Goal: Task Accomplishment & Management: Use online tool/utility

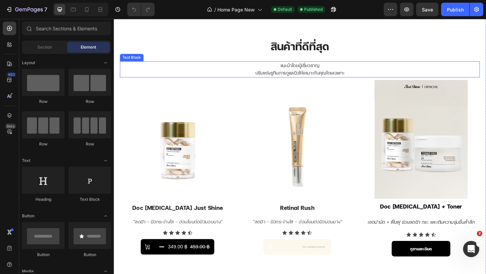
scroll to position [178, 0]
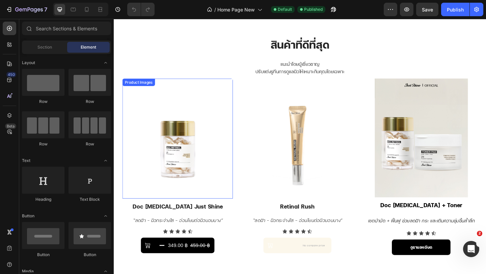
click at [225, 107] on img at bounding box center [183, 149] width 120 height 131
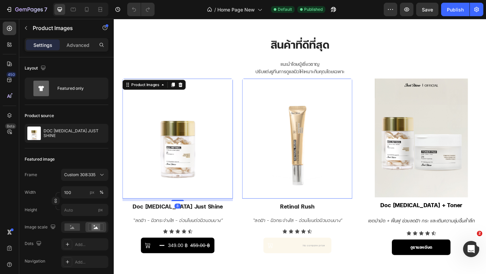
click at [314, 121] on img at bounding box center [314, 149] width 120 height 131
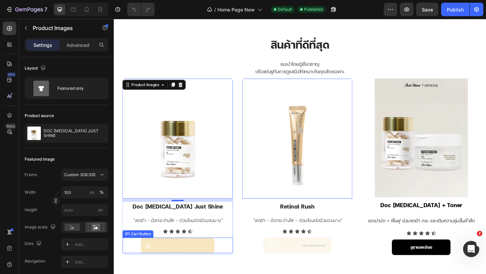
click at [185, 263] on div "349.00 ฿" at bounding box center [183, 265] width 23 height 9
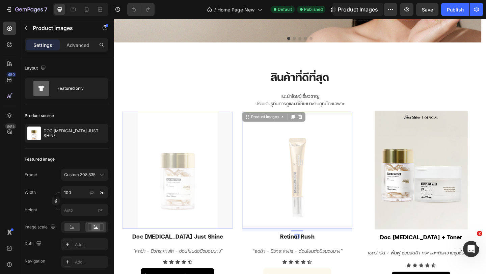
scroll to position [116, 0]
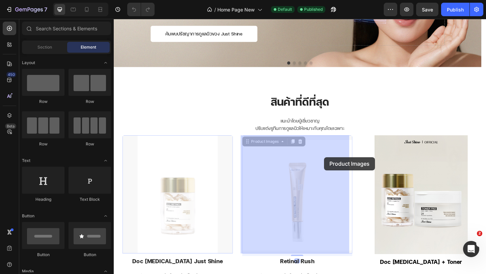
drag, startPoint x: 343, startPoint y: 169, endPoint x: 342, endPoint y: 166, distance: 3.8
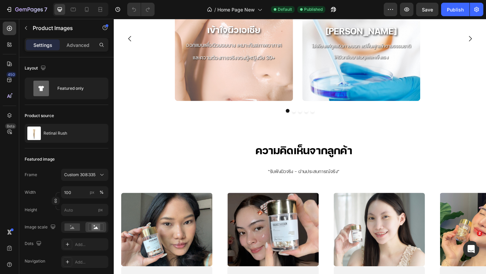
scroll to position [1318, 0]
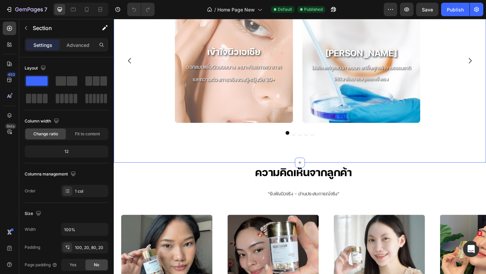
drag, startPoint x: 172, startPoint y: 166, endPoint x: 175, endPoint y: 154, distance: 12.2
click at [172, 164] on div "just shine มีความแตกต่างอย่างไร? Heading Just Shine แตกต่างด้วยปรัชญาการดูแลผิว…" at bounding box center [316, 38] width 405 height 273
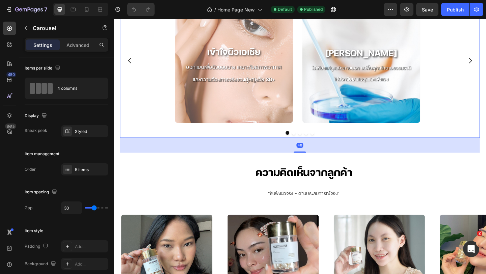
click at [162, 131] on div "เข้าใจผิวเอเชีย Heading ออกแบบเพื่อผิวบอบบาง เหมาะกับสภาพอากาศและความต้องการจริ…" at bounding box center [317, 64] width 392 height 135
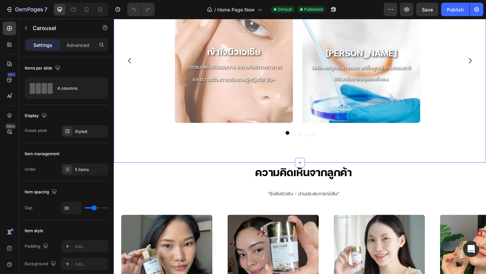
click at [148, 133] on div "เข้าใจผิวเอเชีย Heading ออกแบบเพื่อผิวบอบบาง เหมาะกับสภาพอากาศและความต้องการจริ…" at bounding box center [317, 72] width 392 height 151
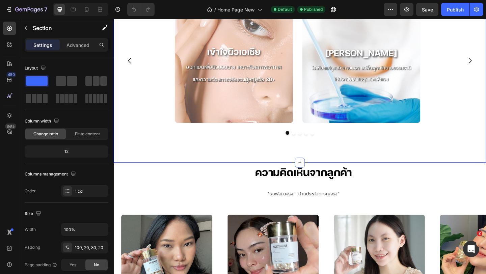
click at [165, 148] on div "just shine มีความแตกต่างอย่างไร? Heading Just Shine แตกต่างด้วยปรัชญาการดูแลผิว…" at bounding box center [316, 38] width 405 height 273
click at [223, 135] on div "เข้าใจผิวเอเชีย Heading ออกแบบเพื่อผิวบอบบาง เหมาะกับสภาพอากาศและความต้องการจริ…" at bounding box center [317, 72] width 392 height 151
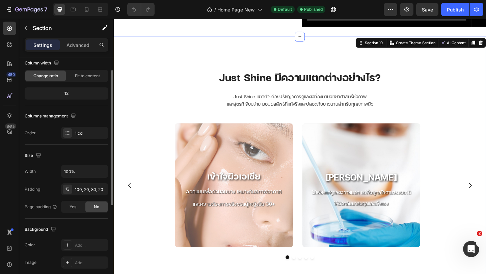
scroll to position [59, 0]
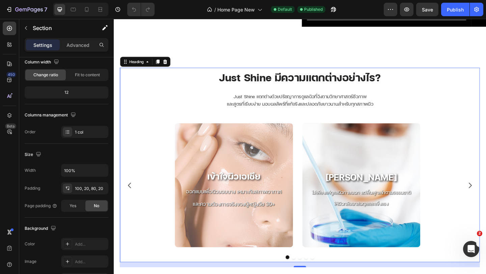
click at [209, 74] on h2 "just shine มีความแตกต่างอย่างไร?" at bounding box center [317, 83] width 392 height 22
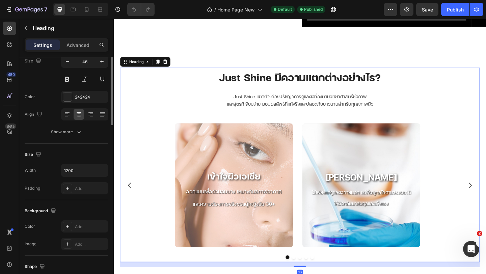
scroll to position [0, 0]
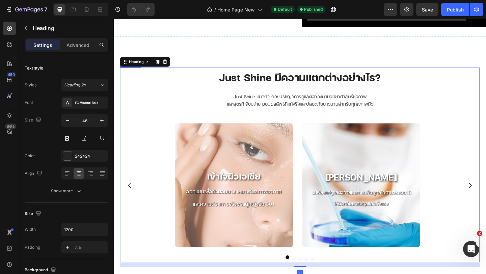
click at [128, 161] on div "เข้าใจผิวเอเชีย Heading ออกแบบเพื่อผิวบอบบาง เหมาะกับสภาพอากาศและความต้องการจริ…" at bounding box center [317, 199] width 392 height 135
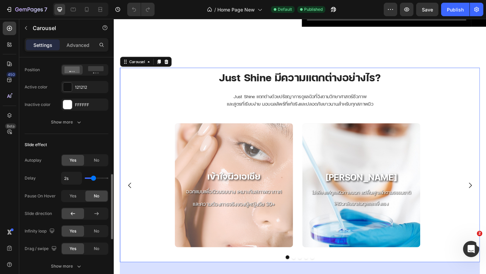
scroll to position [381, 0]
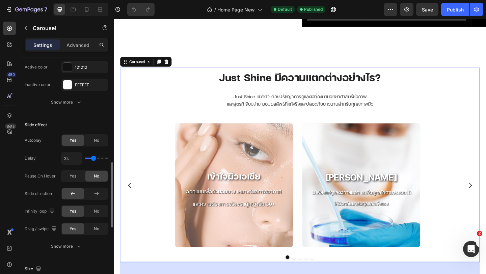
type input "2.6s"
type input "2.6"
type input "2.7s"
type input "2.7"
type input "2.6s"
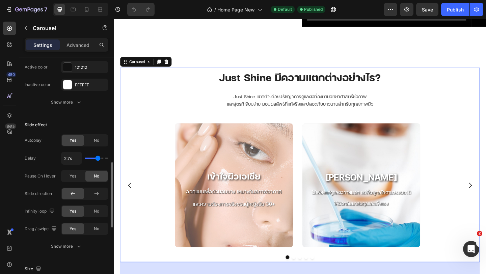
type input "2.6"
type input "2.9s"
drag, startPoint x: 95, startPoint y: 158, endPoint x: 99, endPoint y: 158, distance: 3.8
type input "2.9"
click at [99, 158] on input "range" at bounding box center [97, 158] width 24 height 1
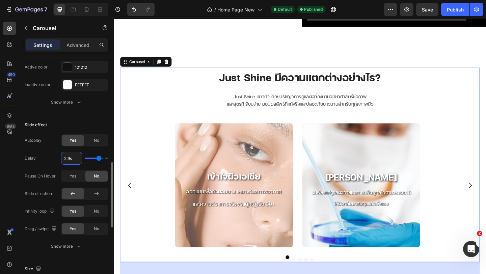
click at [71, 158] on input "2.9s" at bounding box center [71, 158] width 20 height 12
type input "3s"
type input "3"
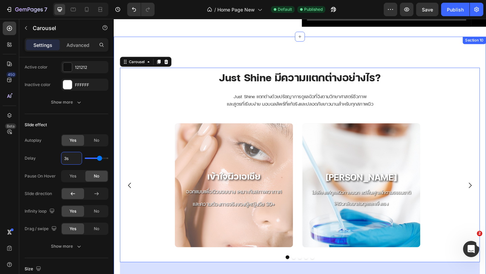
click at [486, 120] on div "just shine มีความแตกต่างอย่างไร? Heading Just Shine แตกต่างด้วยปรัชญาการดูแลผิว…" at bounding box center [316, 174] width 405 height 273
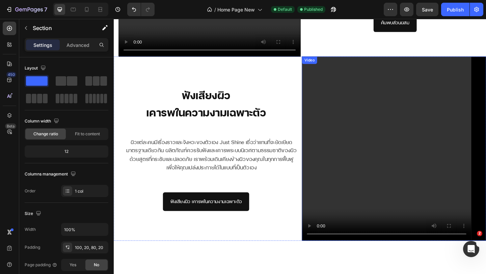
scroll to position [896, 0]
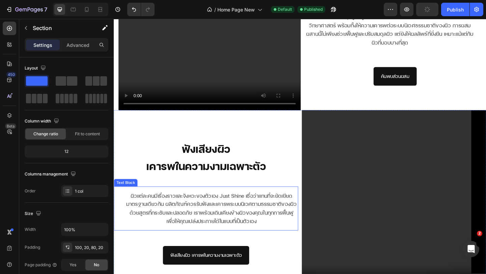
click at [240, 227] on p "ผิวแต่ละคนมีเรื่องราวและจังหวะของตัวเอง Just Shine เชื่อว่าแทนที่จะยัดเยียดมาตร…" at bounding box center [220, 225] width 189 height 37
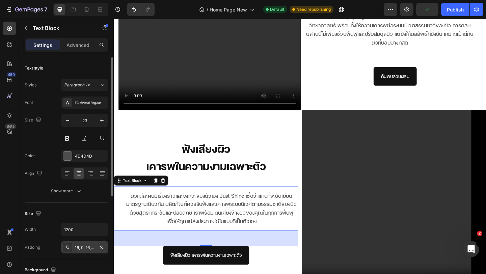
click at [82, 250] on div "16, 0, 16, 35" at bounding box center [85, 248] width 20 height 6
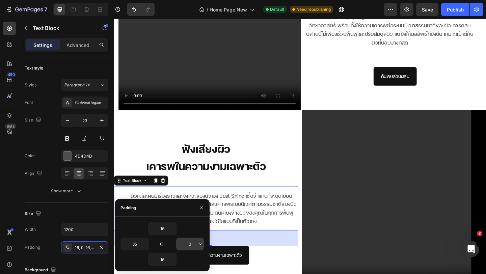
click at [195, 245] on input "0" at bounding box center [190, 244] width 28 height 12
click at [198, 245] on icon "button" at bounding box center [200, 243] width 5 height 5
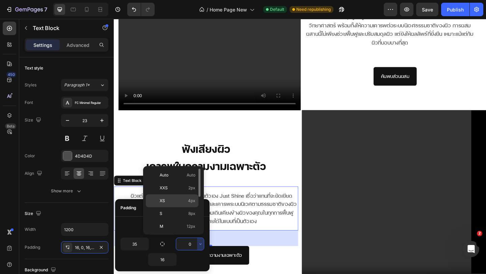
click at [189, 201] on span "4px" at bounding box center [191, 201] width 7 height 6
type input "4"
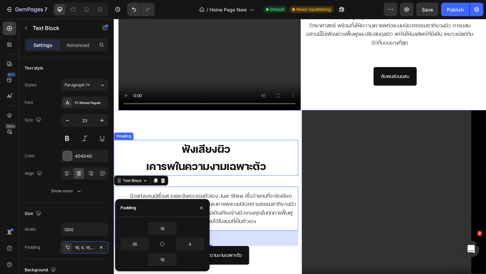
click at [301, 160] on h2 "ฟังเสียงผิว เคารพในความงามเฉพาะตัว" at bounding box center [214, 170] width 201 height 38
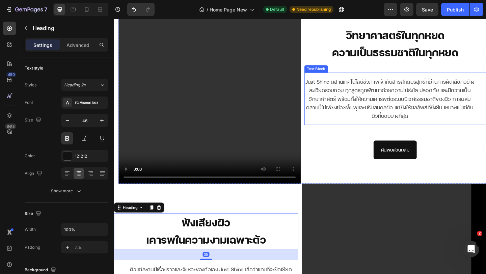
scroll to position [816, 0]
click at [392, 114] on p "Just Shine ผสานเทคโนโลยีชีวภาพเข้ากับสารสกัดบริสุทธิ์ที่ผ่านการคัดเลือกอย่างละเ…" at bounding box center [414, 106] width 186 height 47
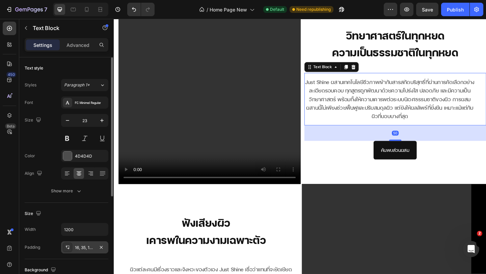
click at [84, 253] on div "16, 35, 16, 0" at bounding box center [84, 247] width 47 height 12
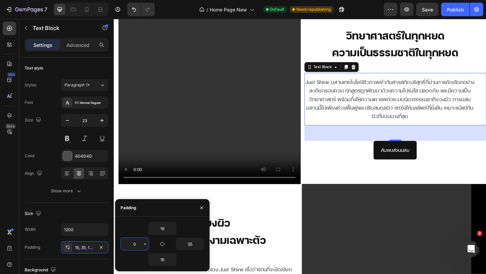
click at [132, 247] on input "0" at bounding box center [135, 244] width 28 height 12
click at [144, 245] on icon "button" at bounding box center [144, 243] width 5 height 5
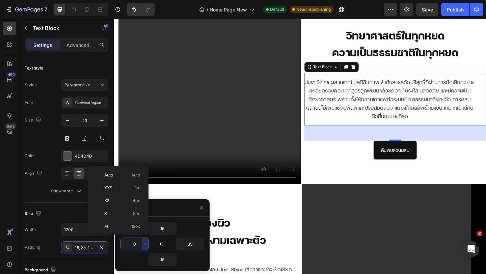
click at [123, 201] on p "XS 4px" at bounding box center [122, 201] width 36 height 6
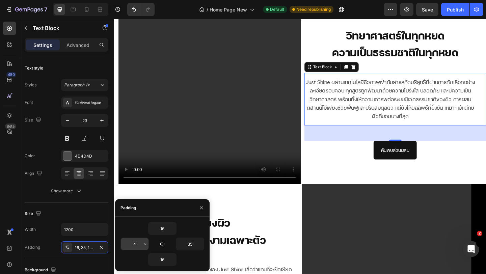
click at [134, 247] on input "4" at bounding box center [135, 244] width 28 height 12
click at [146, 245] on icon "button" at bounding box center [144, 243] width 5 height 5
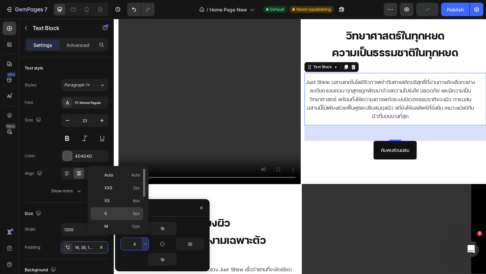
click at [132, 214] on p "S 8px" at bounding box center [122, 214] width 36 height 6
type input "8"
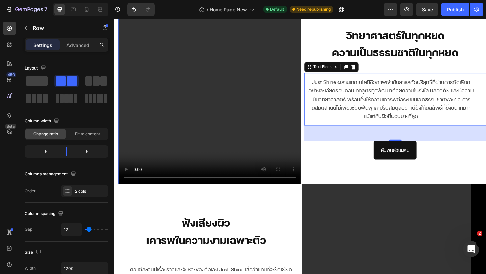
click at [339, 187] on div "วิทยาศาสตร์ในทุกหยด ความเป็นธรรมชาติในทุกหยด Heading Text Block 50 ค้นพบส่วนผสม…" at bounding box center [420, 100] width 198 height 198
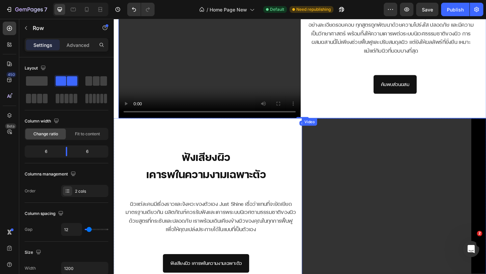
scroll to position [893, 0]
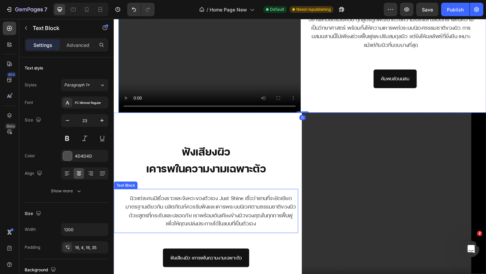
click at [279, 232] on p "ผิวแต่ละคนมีเรื่องราวและจังหวะของตัวเอง Just Shine เชื่อว่าแทนที่จะยัดเยียดมาตร…" at bounding box center [219, 227] width 187 height 37
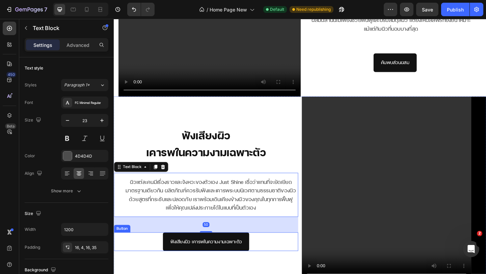
scroll to position [913, 0]
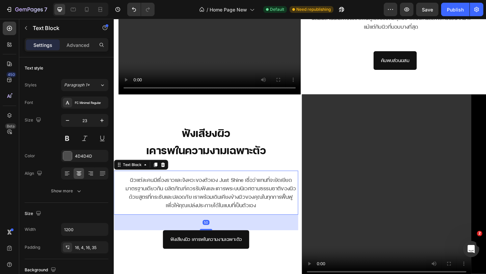
click at [255, 201] on p "ผิวแต่ละคนมีเรื่องราวและจังหวะของตัวเอง Just Shine เชื่อว่าแทนที่จะยัดเยียดมาตร…" at bounding box center [219, 207] width 187 height 37
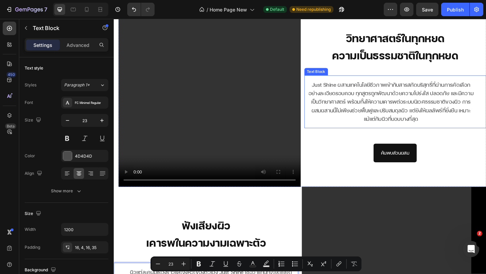
click at [393, 103] on p "Just Shine ผสานเทคโนโลยีชีวภาพเข้ากับสารสกัดบริสุทธิ์ที่ผ่านการคัดเลือกอย่างละเ…" at bounding box center [416, 109] width 184 height 47
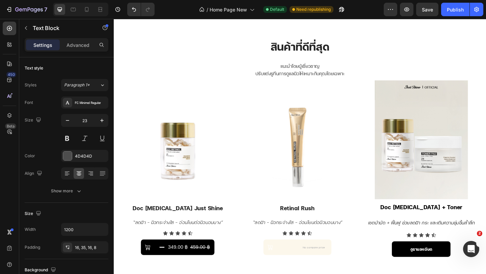
scroll to position [0, 0]
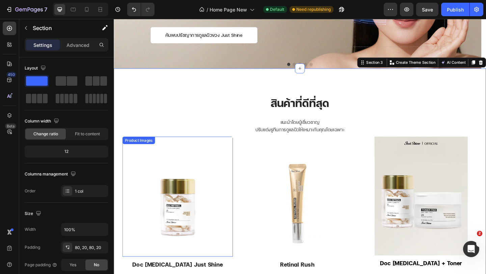
click at [204, 193] on img at bounding box center [183, 212] width 120 height 131
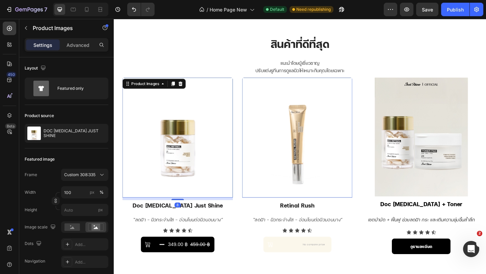
scroll to position [179, 0]
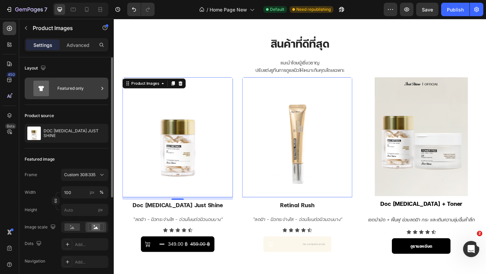
click at [94, 86] on div "Featured only" at bounding box center [77, 89] width 41 height 16
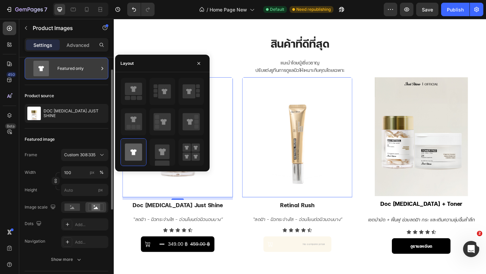
scroll to position [21, 0]
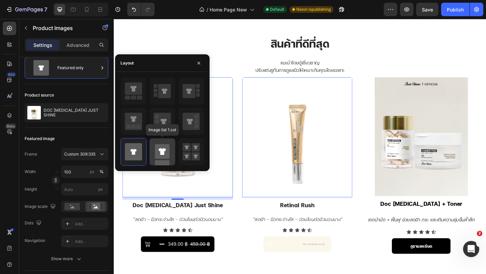
click at [167, 160] on rect at bounding box center [162, 167] width 15 height 15
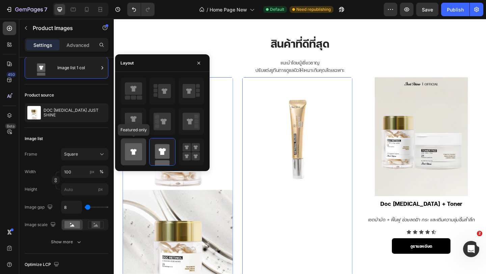
click at [143, 153] on div at bounding box center [133, 151] width 25 height 27
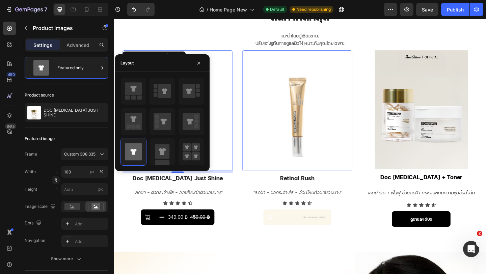
scroll to position [229, 0]
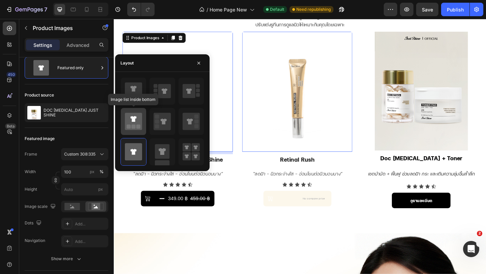
click at [133, 124] on icon at bounding box center [133, 121] width 17 height 17
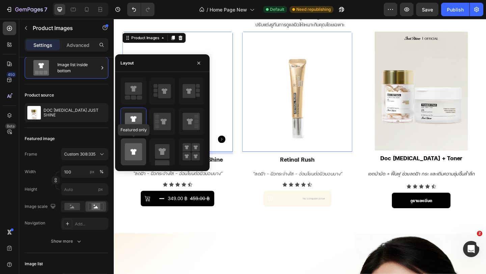
drag, startPoint x: 141, startPoint y: 146, endPoint x: 144, endPoint y: 144, distance: 3.5
click at [141, 146] on icon at bounding box center [133, 151] width 17 height 17
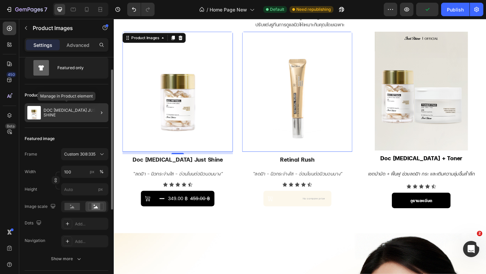
click at [61, 112] on p "DOC [MEDICAL_DATA] JUST SHINE" at bounding box center [75, 112] width 62 height 9
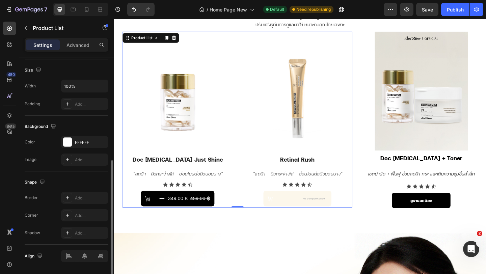
scroll to position [223, 0]
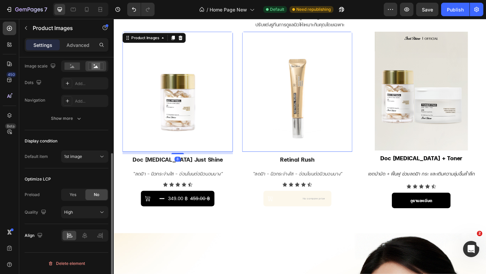
click at [172, 127] on img at bounding box center [183, 98] width 120 height 131
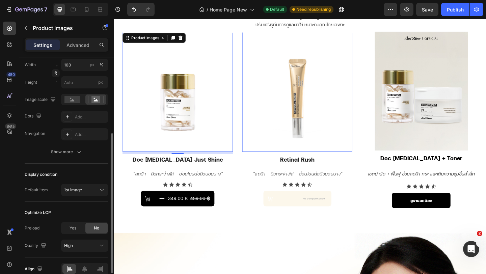
scroll to position [161, 0]
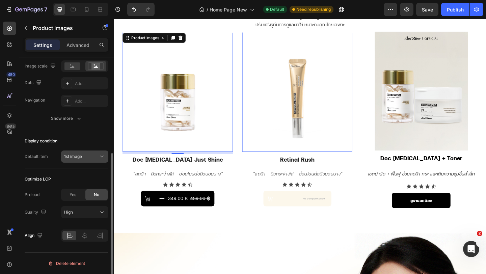
click at [100, 156] on icon at bounding box center [102, 156] width 7 height 7
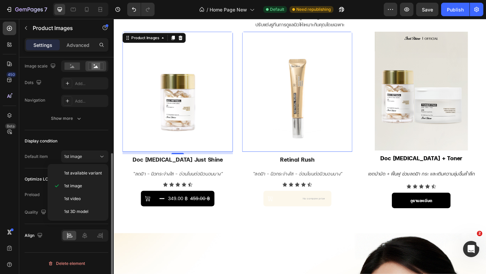
click at [88, 135] on div "Display condition Default item 1st image" at bounding box center [67, 149] width 84 height 38
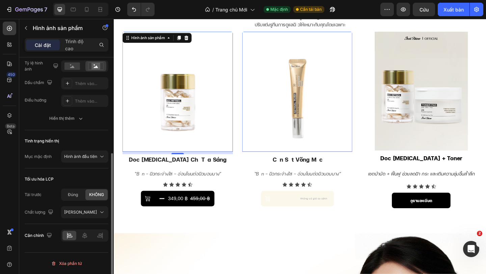
click at [95, 140] on div "Tình trạng hiển thị" at bounding box center [67, 141] width 84 height 11
click at [98, 153] on div "Hình ảnh đầu tiên" at bounding box center [84, 156] width 41 height 7
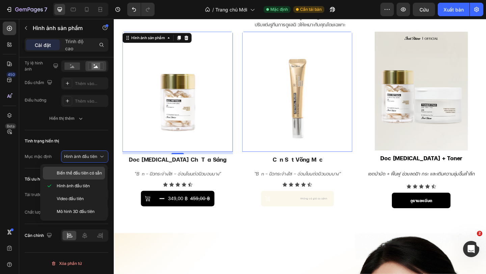
click at [82, 174] on font "Biến thể đầu tiên có sẵn" at bounding box center [79, 173] width 45 height 5
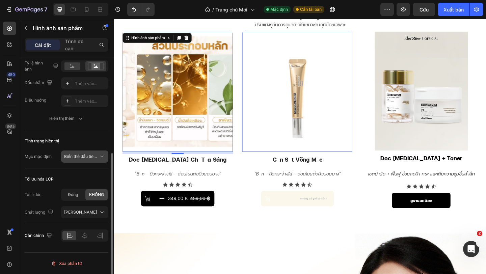
click at [94, 153] on button "Biến thể đầu tiên có sẵn" at bounding box center [84, 157] width 47 height 12
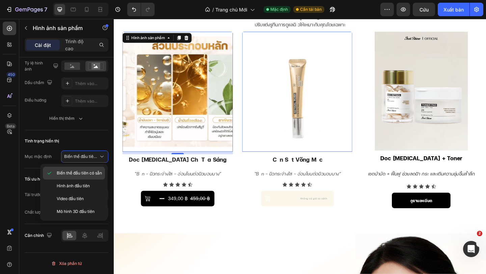
click at [86, 192] on div "Hình ảnh đầu tiên" at bounding box center [74, 198] width 62 height 13
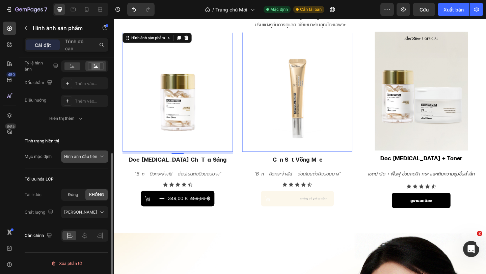
click at [101, 161] on button "Hình ảnh đầu tiên" at bounding box center [84, 157] width 47 height 12
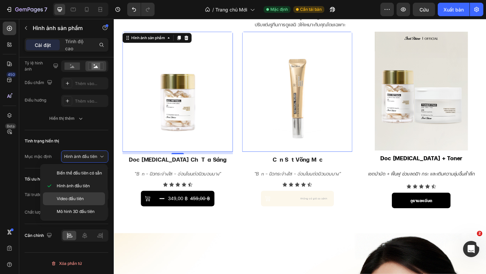
click at [92, 197] on p "Video đầu tiên" at bounding box center [79, 199] width 45 height 6
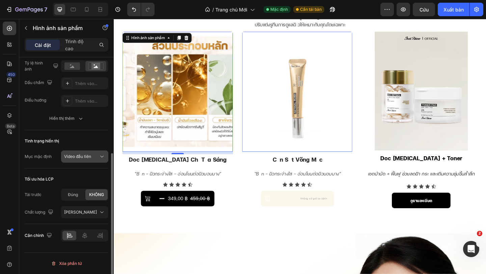
click at [89, 161] on button "Video đầu tiên" at bounding box center [84, 157] width 47 height 12
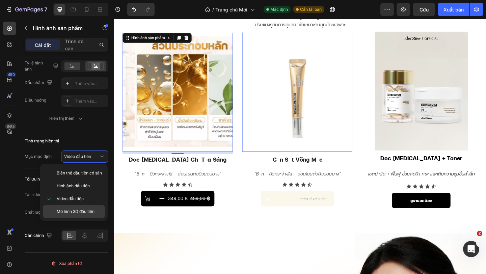
click at [88, 208] on div "Mô hình 3D đầu tiên" at bounding box center [74, 211] width 62 height 13
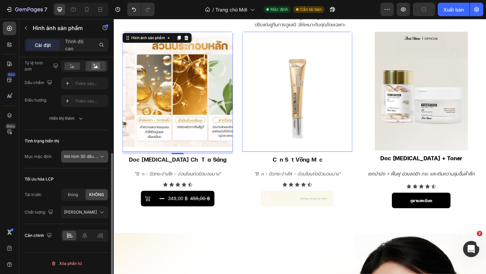
click at [91, 158] on font "Mô hình 3D đầu tiên" at bounding box center [83, 156] width 38 height 5
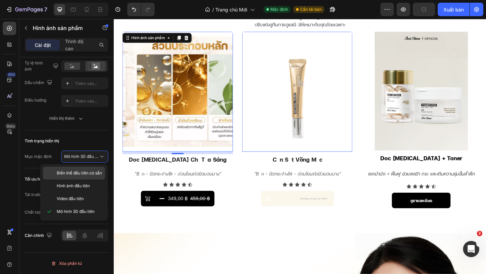
click at [89, 173] on font "Biến thể đầu tiên có sẵn" at bounding box center [79, 173] width 45 height 5
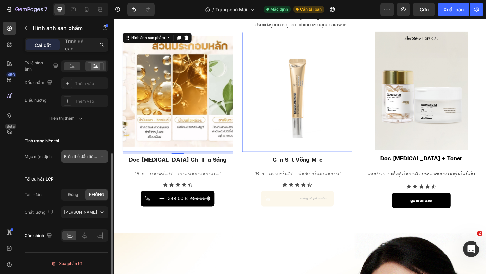
click at [86, 159] on font "Biến thể đầu tiên có sẵn" at bounding box center [86, 156] width 45 height 5
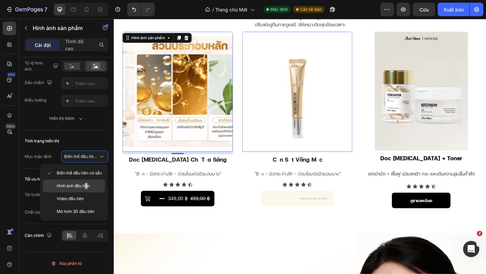
click at [86, 184] on font "Hình ảnh đầu tiên" at bounding box center [73, 185] width 33 height 5
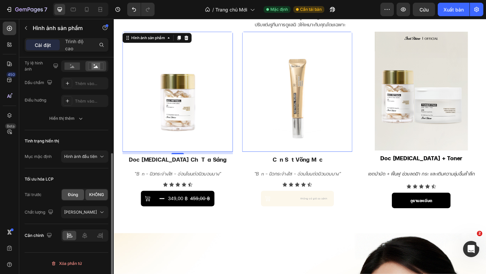
click at [77, 197] on font "Đúng" at bounding box center [73, 194] width 10 height 5
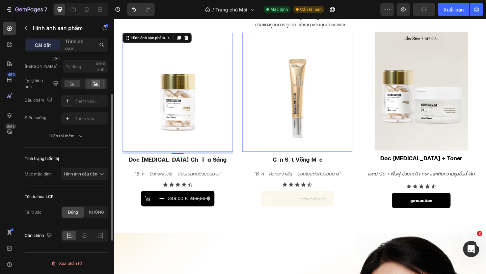
scroll to position [105, 0]
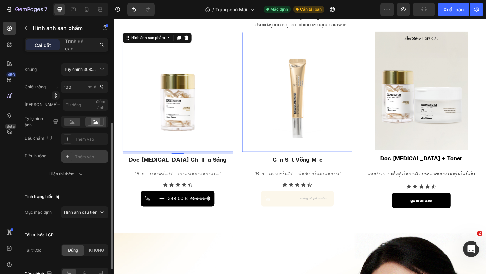
click at [80, 160] on div "Thêm vào..." at bounding box center [91, 157] width 32 height 6
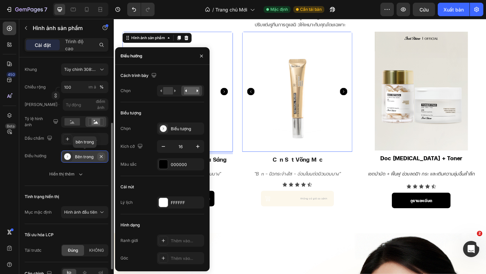
click at [100, 159] on button "button" at bounding box center [101, 157] width 8 height 8
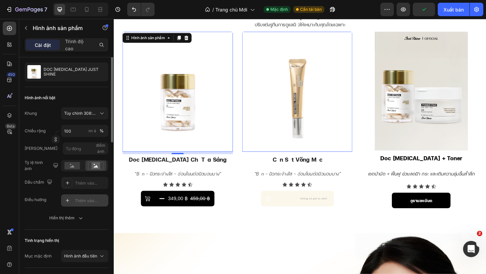
scroll to position [0, 0]
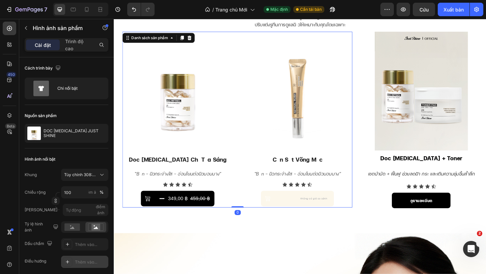
click at [246, 41] on div "Hình ảnh sản phẩm doc [MEDICAL_DATA] chỉ tỏa sáng Tiêu đề sản phẩm “Bạn – ผิวกร…" at bounding box center [248, 128] width 250 height 191
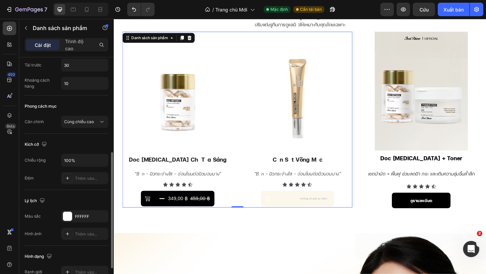
scroll to position [169, 0]
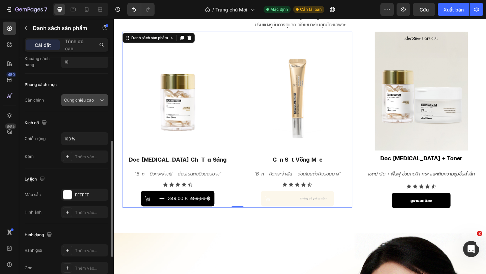
click at [99, 103] on icon at bounding box center [102, 100] width 7 height 7
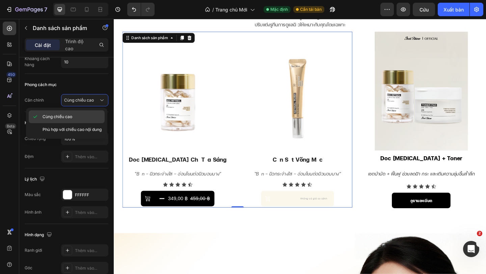
click at [92, 123] on div "Cùng chiều cao" at bounding box center [67, 129] width 76 height 13
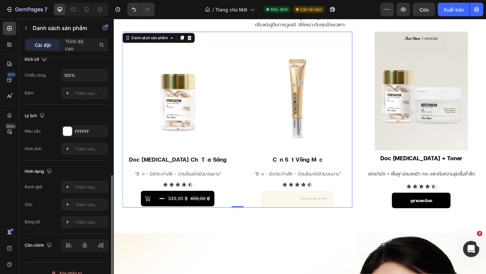
scroll to position [242, 0]
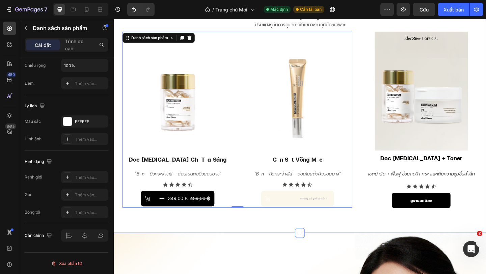
click at [172, 238] on div "สินค้าที่ดีที่สุด Tiêu đề แนะนำโดยผู้เชี่ยวชาญ ปรับแต่งรูทีนการดูแลผิ วให้เหมาะ…" at bounding box center [316, 104] width 405 height 293
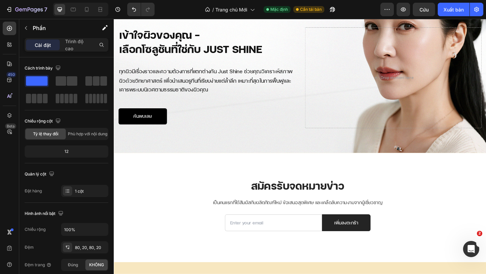
scroll to position [1747, 0]
click at [314, 188] on icon at bounding box center [316, 189] width 5 height 5
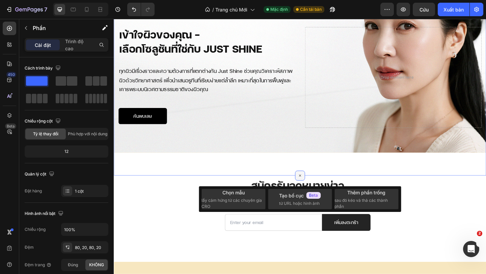
click at [314, 188] on icon at bounding box center [317, 190] width 8 height 8
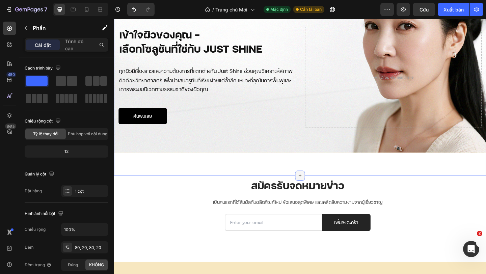
click at [314, 188] on icon at bounding box center [316, 189] width 5 height 5
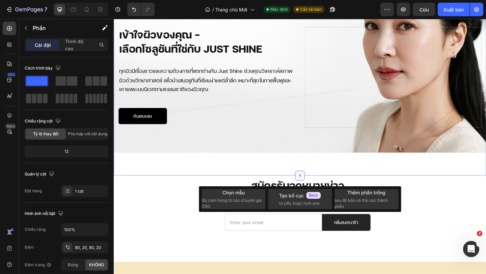
click at [314, 187] on icon at bounding box center [317, 190] width 8 height 8
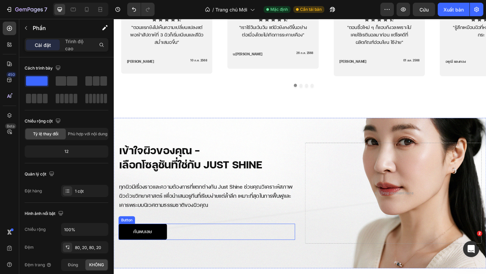
scroll to position [1613, 0]
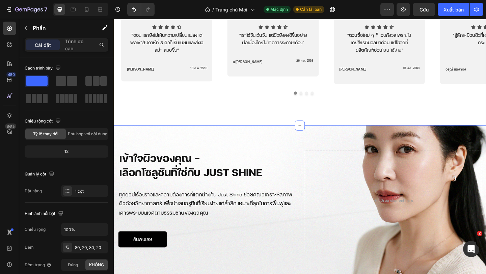
click at [256, 120] on div "ความคิดเห็นจากลูกค้า Heading “รับฟังผิวจริง – ผ่านประสบการณ์จริง” Text Block Im…" at bounding box center [316, 7] width 405 height 255
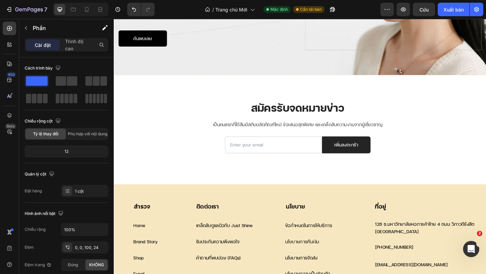
scroll to position [1835, 0]
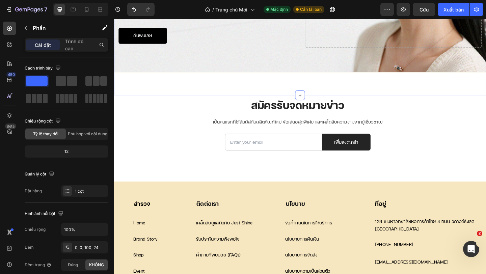
click at [180, 94] on div "เข้าใจผิวของคุณ - เลือกโซลูชันที่ใช่กับ Just Shine Heading ทุกผิวมีเรื่องราวและ…" at bounding box center [316, 7] width 405 height 189
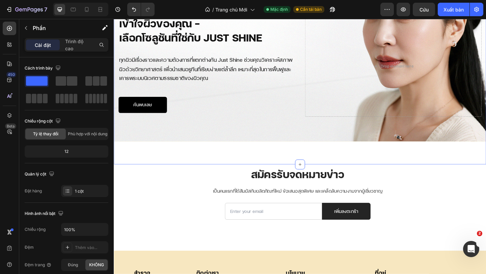
scroll to position [1760, 0]
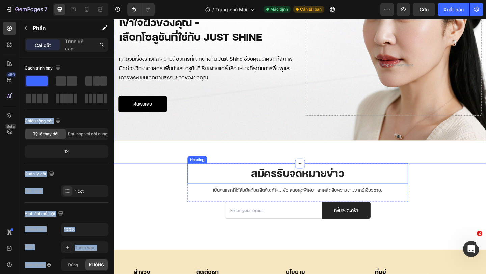
drag, startPoint x: 146, startPoint y: 99, endPoint x: 201, endPoint y: 184, distance: 101.5
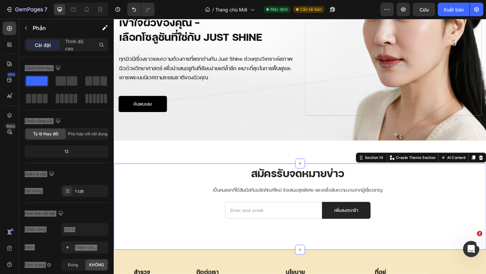
click at [145, 182] on div "สมัครรับจดหมายข่าว Heading เป็นคนแรกที่ได้สัมผัสกับผลิตภัณฑ์ใหม่ ข้อเสนอสุดพิเศ…" at bounding box center [314, 206] width 400 height 60
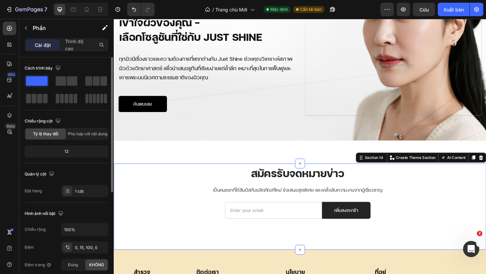
click at [34, 80] on span at bounding box center [37, 80] width 22 height 9
drag, startPoint x: 34, startPoint y: 80, endPoint x: 48, endPoint y: 85, distance: 15.0
click at [53, 89] on div at bounding box center [67, 90] width 84 height 30
click at [40, 80] on span at bounding box center [37, 80] width 22 height 9
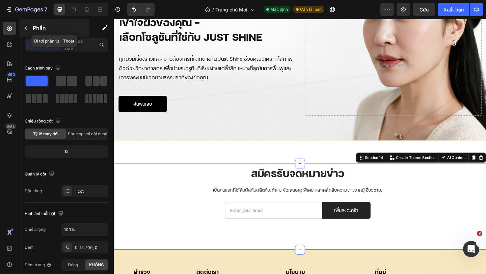
click at [26, 27] on icon "button" at bounding box center [26, 28] width 2 height 4
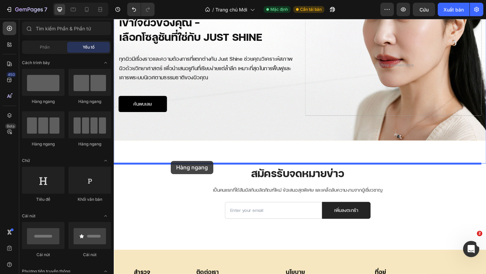
drag, startPoint x: 151, startPoint y: 111, endPoint x: 176, endPoint y: 174, distance: 67.5
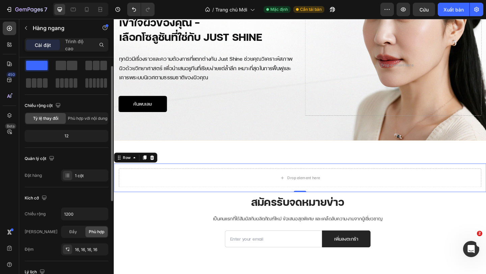
scroll to position [0, 0]
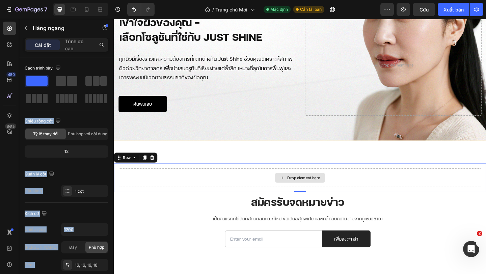
drag, startPoint x: 178, startPoint y: 101, endPoint x: 202, endPoint y: 187, distance: 89.5
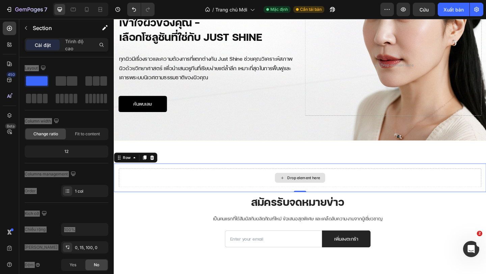
click at [190, 207] on div "สมัครรับจดหมายข่าว Heading เป็นคนแรกที่ได้สัมผัสกับผลิตภัณฑ์ใหม่ ข้อเสนอสุดพิเศ…" at bounding box center [314, 237] width 400 height 60
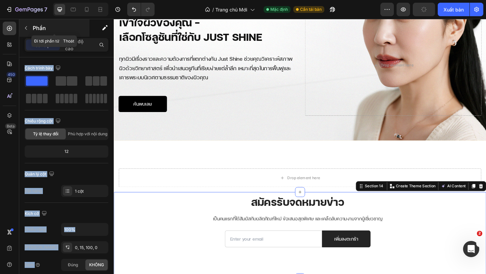
click at [26, 28] on icon "button" at bounding box center [25, 27] width 5 height 5
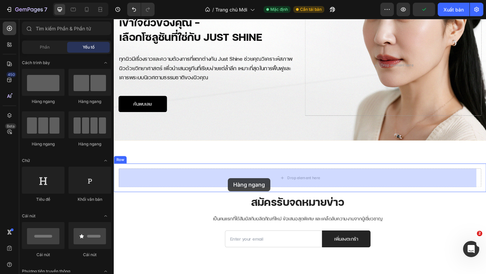
drag, startPoint x: 201, startPoint y: 102, endPoint x: 238, endPoint y: 192, distance: 97.9
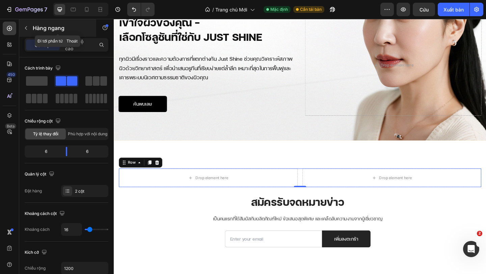
click at [26, 29] on icon "button" at bounding box center [25, 27] width 5 height 5
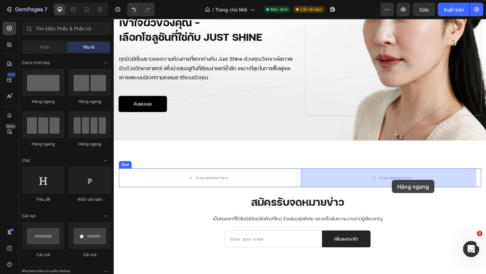
drag, startPoint x: 149, startPoint y: 151, endPoint x: 417, endPoint y: 194, distance: 270.8
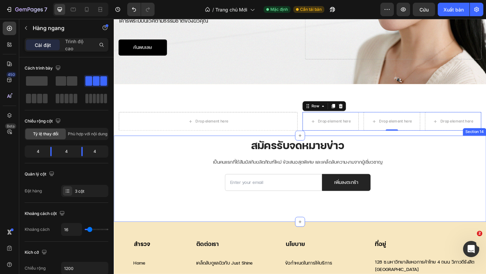
scroll to position [1824, 0]
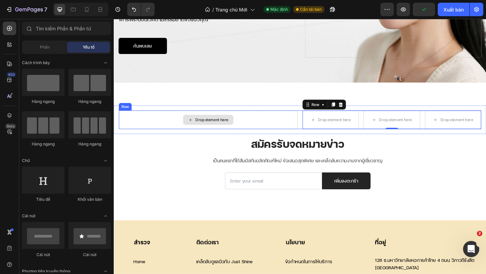
click at [239, 129] on div "Drop element here" at bounding box center [216, 128] width 55 height 11
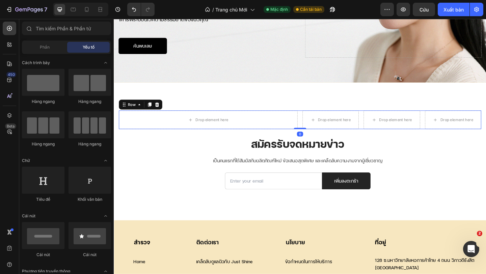
click at [312, 130] on div "Drop element here Drop element here Drop element here Drop element here Row Row…" at bounding box center [316, 129] width 394 height 20
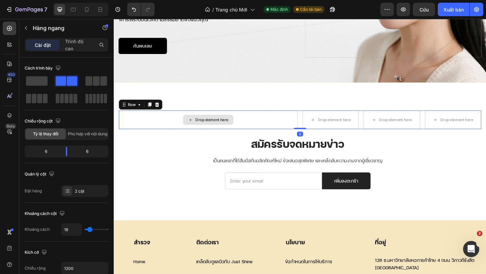
click at [310, 131] on div "Drop element here" at bounding box center [216, 129] width 194 height 20
drag, startPoint x: 64, startPoint y: 153, endPoint x: 58, endPoint y: 153, distance: 6.4
click at [58, 0] on body "7 Lịch sử phiên bản / Trang chủ Mới Mặc định Cần tái bản Xem trước Cứu Xuất bản…" at bounding box center [243, 0] width 486 height 0
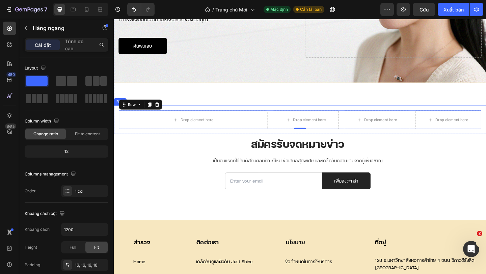
click at [238, 115] on div "Drop element here Drop element here Drop element here Drop element here Row Row…" at bounding box center [316, 128] width 405 height 31
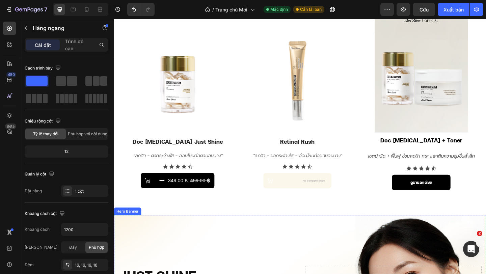
scroll to position [232, 0]
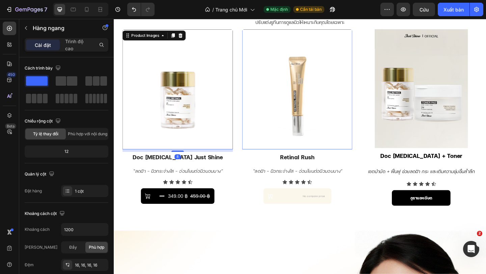
click at [177, 97] on img at bounding box center [183, 95] width 120 height 131
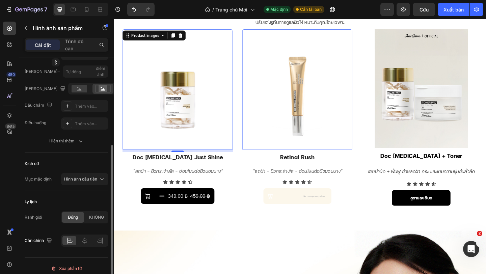
scroll to position [143, 0]
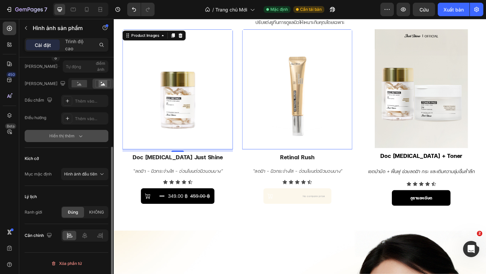
click at [46, 134] on button "Hiển thị thêm" at bounding box center [67, 136] width 84 height 12
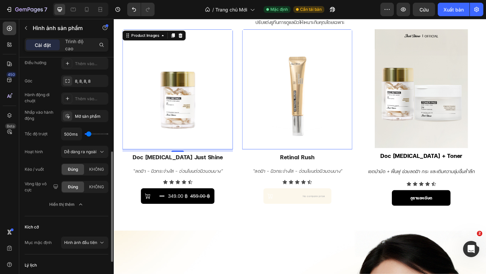
scroll to position [199, 0]
click at [96, 100] on font "Thêm vào..." at bounding box center [86, 98] width 22 height 5
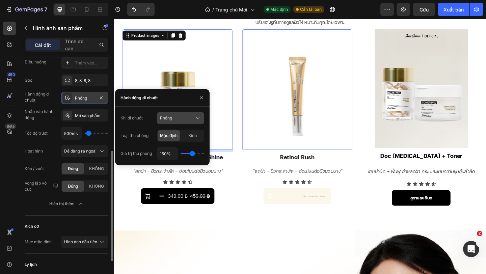
click at [193, 121] on div "Phóng" at bounding box center [177, 118] width 34 height 6
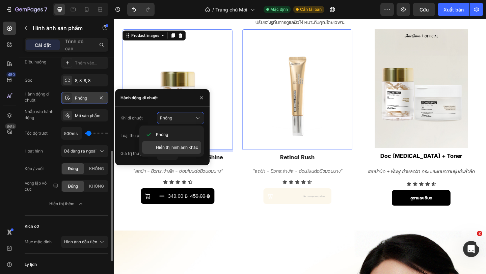
click at [184, 145] on span "Hiển thị hình ảnh khác" at bounding box center [177, 148] width 42 height 6
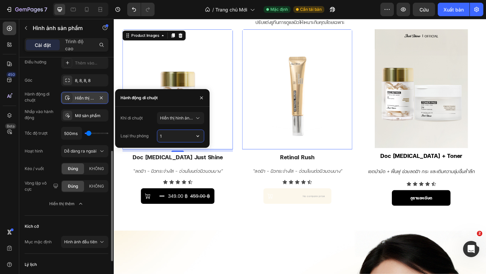
click at [190, 135] on input "1" at bounding box center [180, 136] width 47 height 12
click at [201, 135] on button "button" at bounding box center [198, 136] width 12 height 12
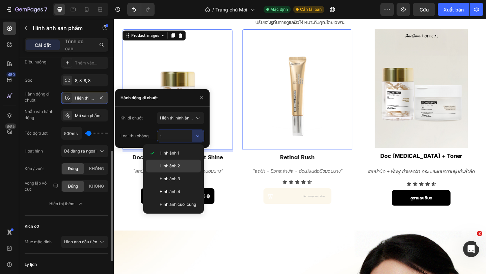
click at [191, 173] on div "Hình ảnh 2" at bounding box center [173, 179] width 55 height 13
type input "2"
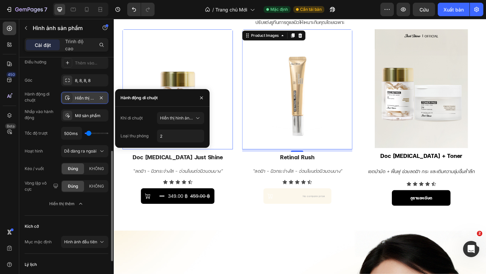
click at [281, 70] on img at bounding box center [314, 95] width 120 height 131
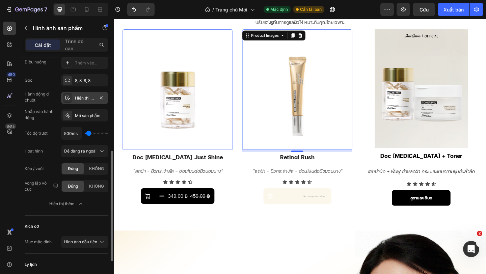
click at [293, 79] on img at bounding box center [314, 95] width 120 height 131
click at [93, 100] on font "Hiển thị hình ảnh khác" at bounding box center [96, 98] width 42 height 5
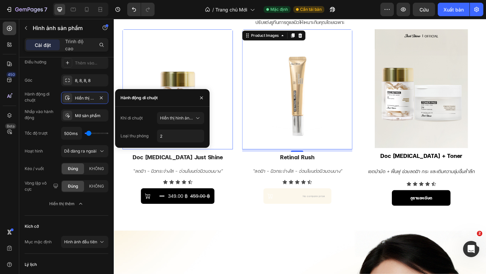
click at [268, 128] on img at bounding box center [314, 95] width 120 height 131
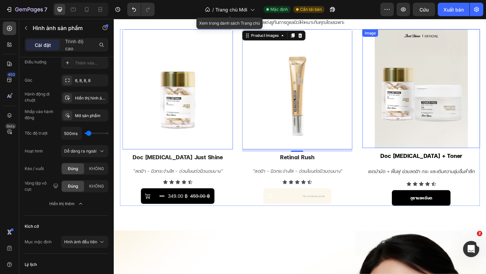
click at [486, 55] on div at bounding box center [448, 94] width 128 height 129
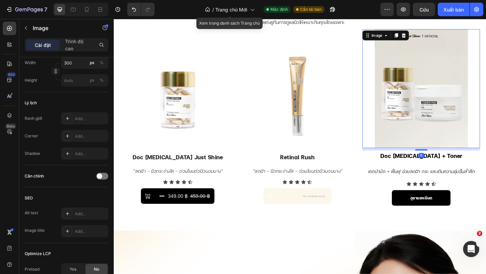
scroll to position [0, 0]
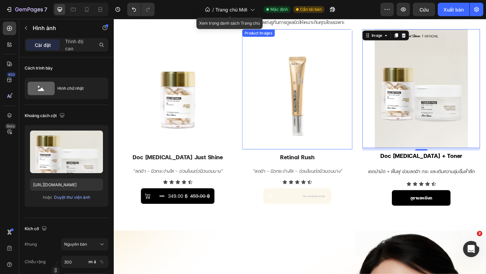
click at [271, 126] on img at bounding box center [314, 95] width 120 height 131
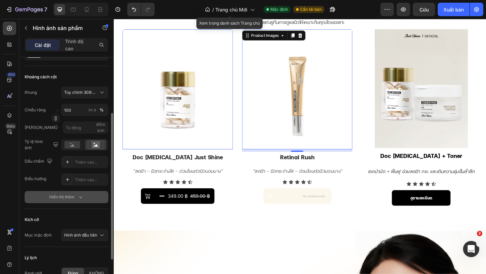
scroll to position [85, 0]
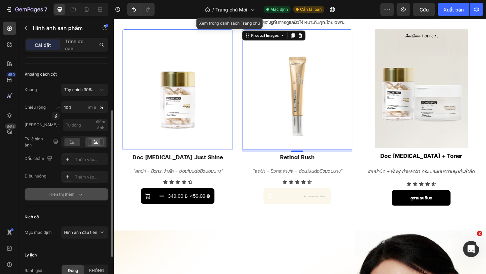
click at [69, 192] on font "Hiển thị thêm" at bounding box center [61, 194] width 25 height 5
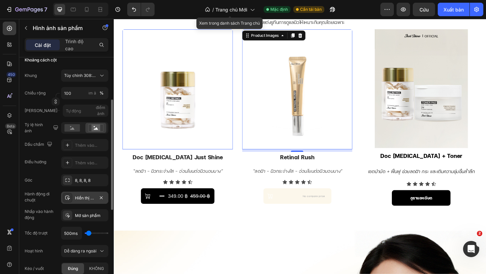
scroll to position [101, 0]
click at [82, 201] on div "Hiển thị hình ảnh khác" at bounding box center [84, 196] width 47 height 12
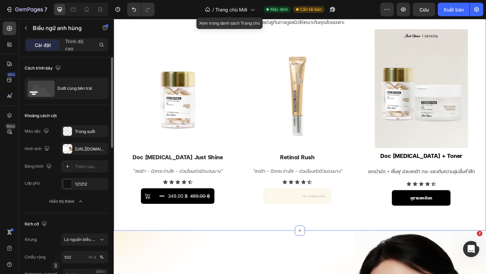
click at [255, 240] on div "สินค้าที่ดีที่สุด Heading แนะนำโดยผู้เชี่ยวชาญ ปรับแต่งรูทีนการดูแลผิวให้เหมาะก…" at bounding box center [316, 102] width 405 height 293
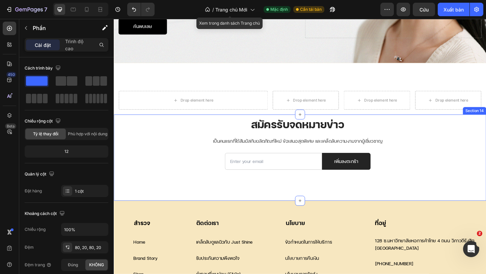
scroll to position [1845, 0]
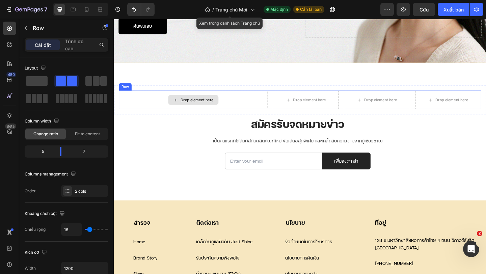
click at [159, 109] on div "Drop element here" at bounding box center [200, 107] width 162 height 20
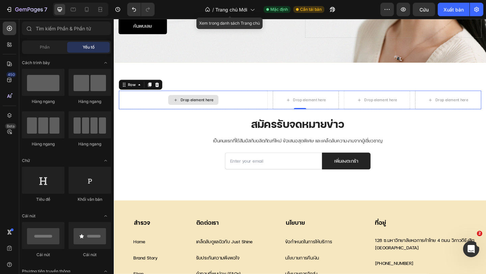
click at [211, 110] on div "Drop element here" at bounding box center [204, 106] width 36 height 5
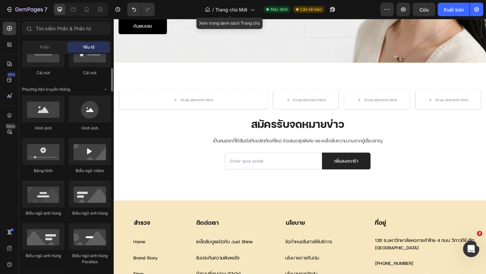
scroll to position [184, 0]
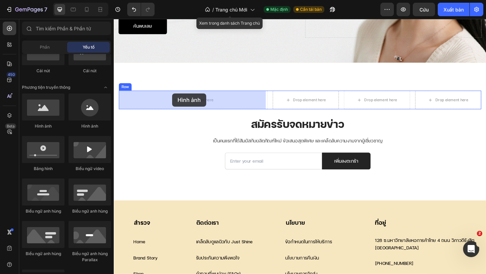
drag, startPoint x: 154, startPoint y: 128, endPoint x: 177, endPoint y: 100, distance: 36.7
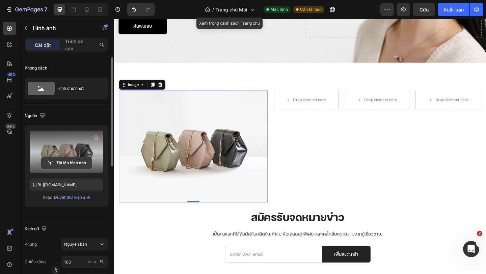
click at [79, 162] on input "file" at bounding box center [67, 162] width 50 height 11
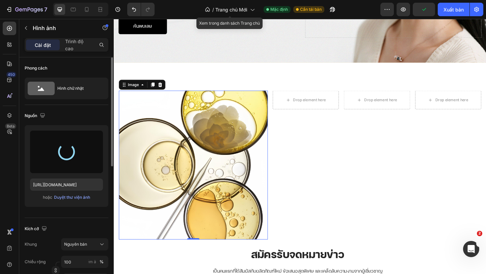
type input "[URL][DOMAIN_NAME]"
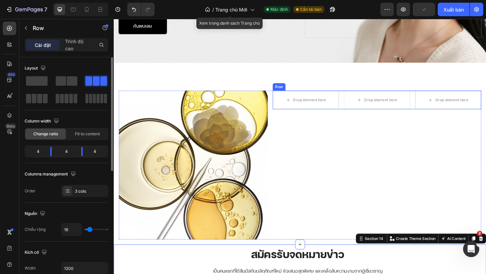
click at [360, 109] on div "Drop element here Drop element here Drop element here Row" at bounding box center [400, 107] width 227 height 20
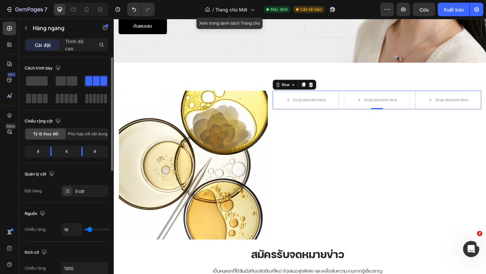
type input "14"
type input "15"
type input "16"
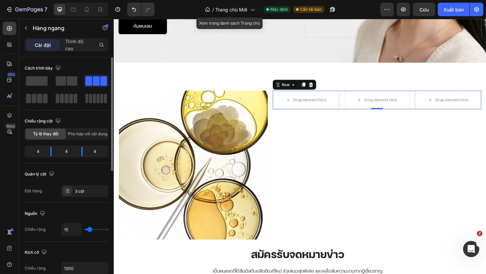
type input "16"
type input "17"
type input "16"
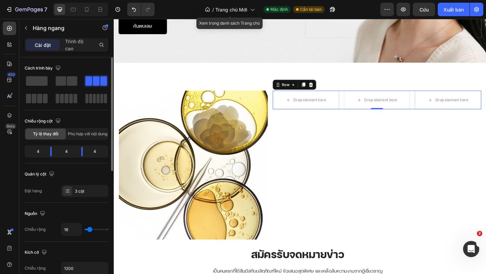
type input "13"
type input "12"
type input "11"
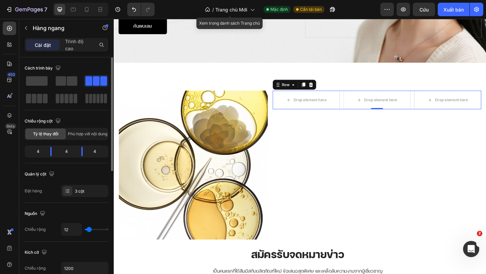
type input "11"
type input "10"
type input "9"
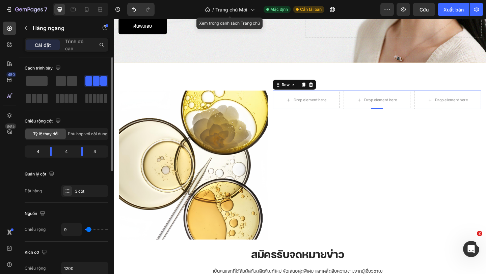
type input "8"
type input "7"
type input "6"
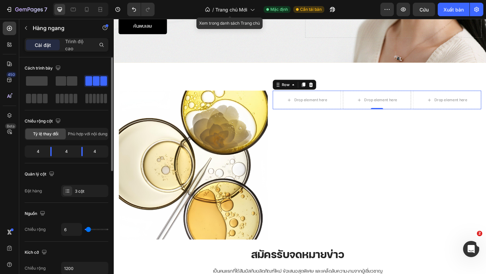
type input "6"
click at [88, 230] on input "range" at bounding box center [97, 229] width 24 height 1
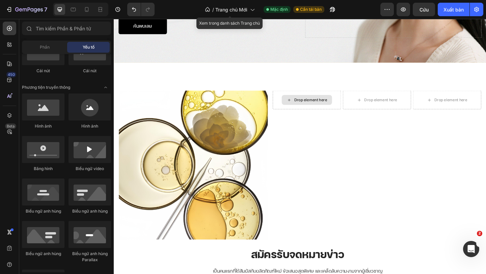
click at [310, 108] on div "Drop element here" at bounding box center [328, 106] width 36 height 5
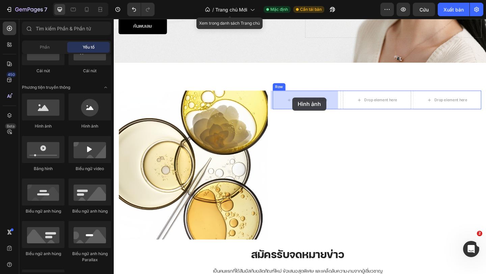
drag, startPoint x: 199, startPoint y: 127, endPoint x: 308, endPoint y: 105, distance: 111.3
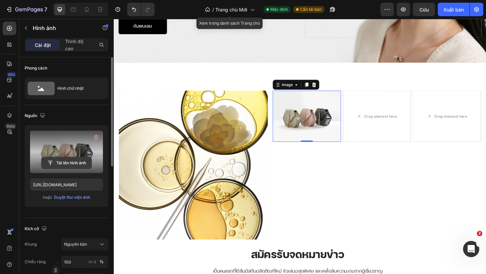
click at [56, 161] on input "file" at bounding box center [67, 162] width 50 height 11
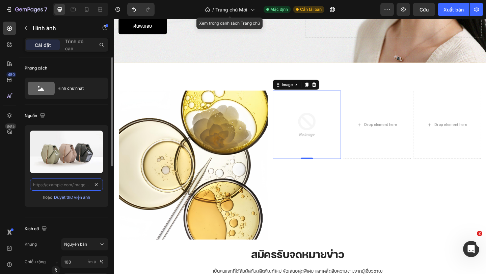
scroll to position [0, 0]
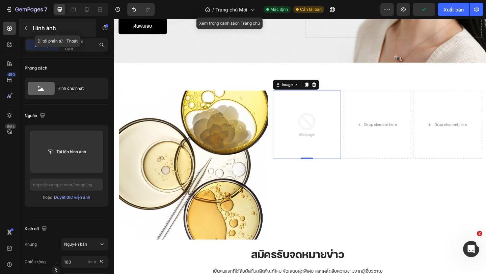
click at [30, 29] on button "button" at bounding box center [26, 28] width 11 height 11
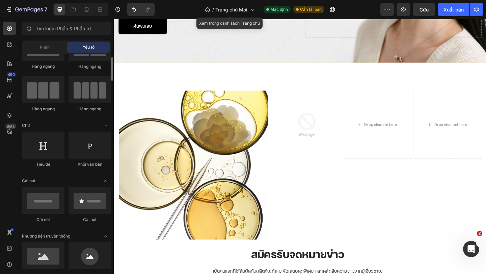
scroll to position [35, 0]
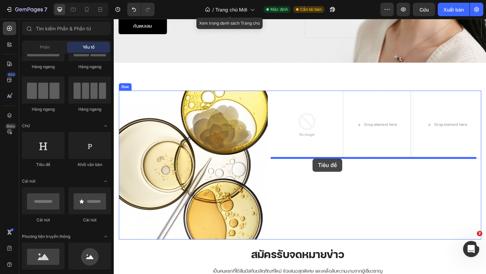
drag, startPoint x: 147, startPoint y: 163, endPoint x: 330, endPoint y: 171, distance: 183.9
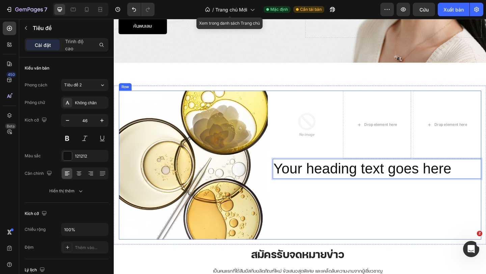
click at [335, 233] on div "Image Drop element here Drop element here Row Your heading text goes here Headi…" at bounding box center [400, 178] width 227 height 162
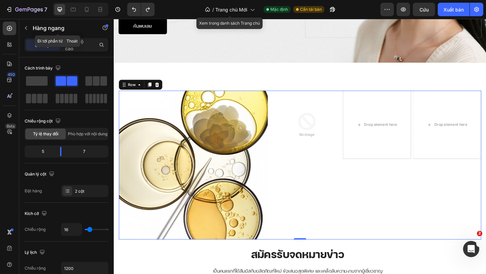
drag, startPoint x: 21, startPoint y: 25, endPoint x: 25, endPoint y: 28, distance: 5.5
click at [22, 26] on button "button" at bounding box center [26, 28] width 11 height 11
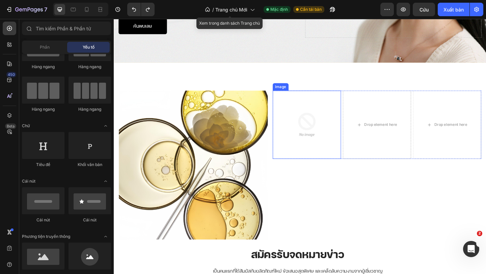
click at [334, 166] on img at bounding box center [324, 134] width 74 height 74
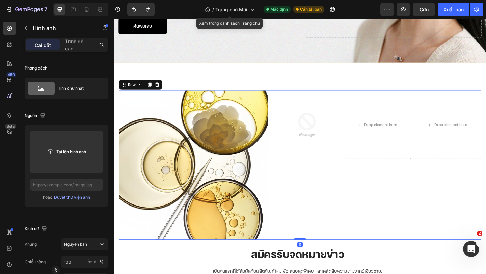
click at [335, 197] on div "Image Drop element here Drop element here Row" at bounding box center [400, 178] width 227 height 162
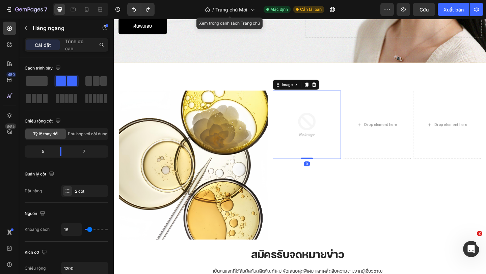
click at [323, 170] on div "Image 0" at bounding box center [324, 134] width 74 height 74
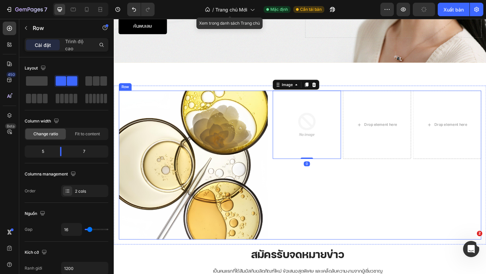
click at [333, 178] on div "Image Drop element here Drop element here Row" at bounding box center [400, 178] width 227 height 162
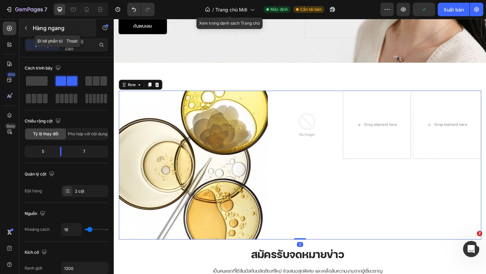
click at [30, 35] on div "Hàng ngang" at bounding box center [57, 28] width 77 height 18
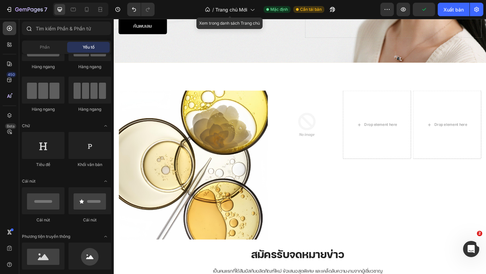
click at [30, 29] on icon at bounding box center [28, 28] width 5 height 5
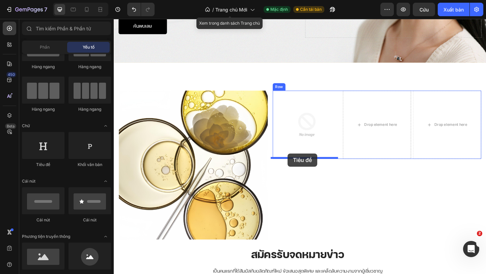
drag, startPoint x: 162, startPoint y: 166, endPoint x: 303, endPoint y: 165, distance: 140.8
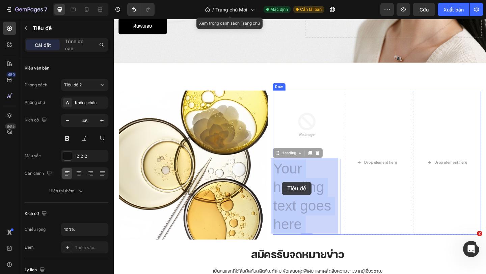
drag, startPoint x: 329, startPoint y: 241, endPoint x: 297, endPoint y: 200, distance: 52.2
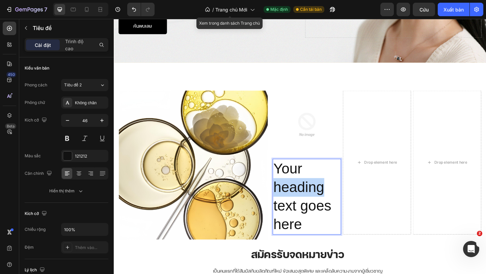
click at [297, 200] on p "Your heading text goes here" at bounding box center [323, 212] width 73 height 81
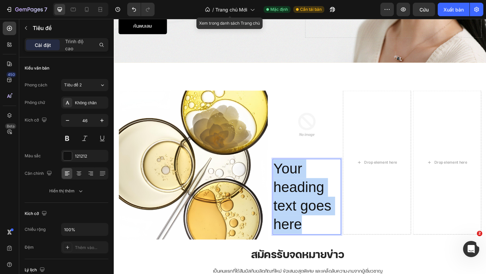
click at [296, 200] on p "Your heading text goes here" at bounding box center [323, 212] width 73 height 81
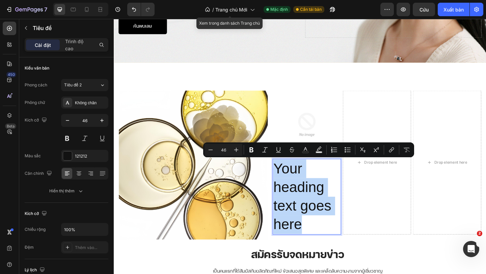
click at [296, 200] on p "Your heading text goes here" at bounding box center [323, 212] width 73 height 81
click at [332, 236] on p "Your heading text goes here" at bounding box center [323, 212] width 73 height 81
click at [321, 241] on p "Your heading text goes here" at bounding box center [323, 212] width 73 height 81
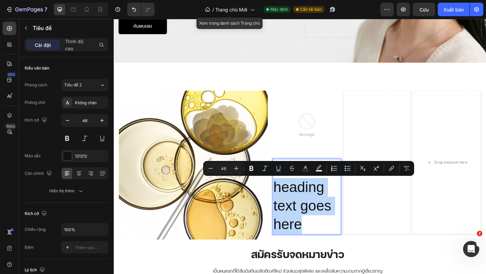
drag, startPoint x: 318, startPoint y: 242, endPoint x: 288, endPoint y: 201, distance: 51.5
click at [288, 201] on p "Your heading text goes here" at bounding box center [323, 212] width 73 height 81
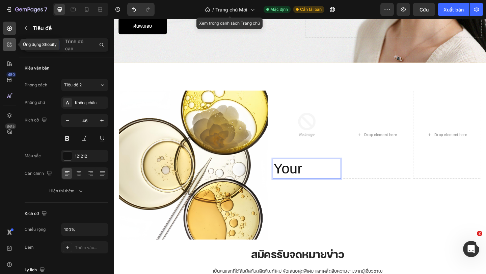
click at [3, 43] on div at bounding box center [10, 45] width 14 height 14
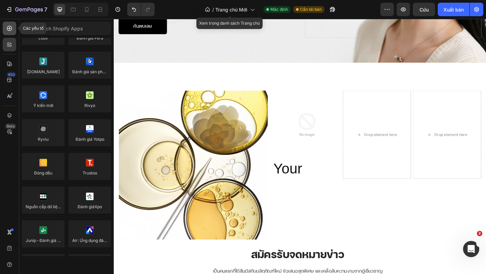
click at [10, 25] on icon at bounding box center [9, 28] width 7 height 7
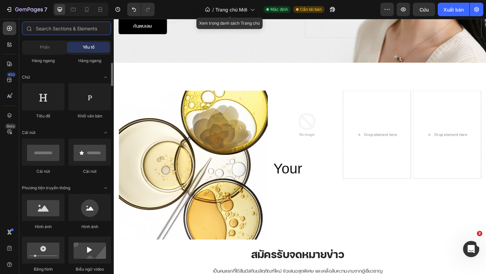
scroll to position [84, 0]
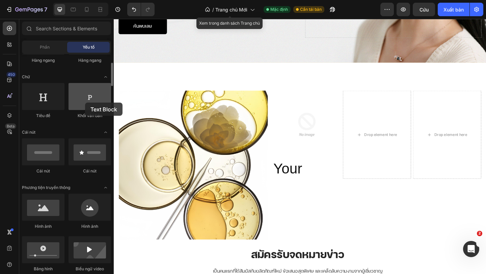
click at [85, 103] on div at bounding box center [90, 96] width 43 height 27
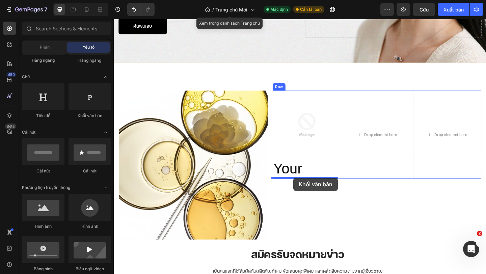
drag, startPoint x: 204, startPoint y: 124, endPoint x: 309, endPoint y: 192, distance: 125.8
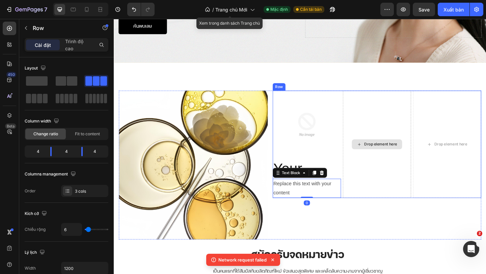
click at [400, 197] on div "Drop element here" at bounding box center [400, 155] width 74 height 116
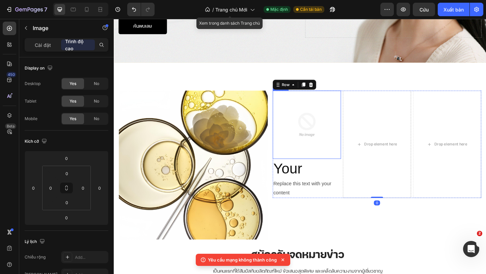
click at [329, 138] on img at bounding box center [324, 134] width 74 height 74
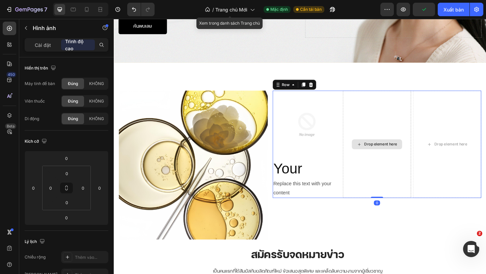
click at [399, 185] on div "Drop element here" at bounding box center [400, 155] width 74 height 116
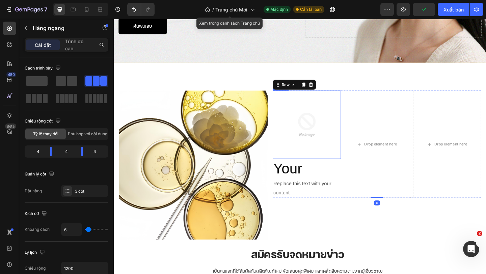
click at [313, 148] on img at bounding box center [324, 134] width 74 height 74
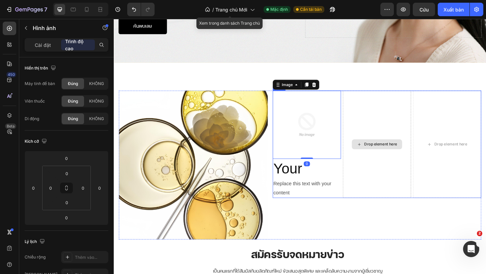
click at [382, 187] on div "Drop element here" at bounding box center [400, 155] width 74 height 116
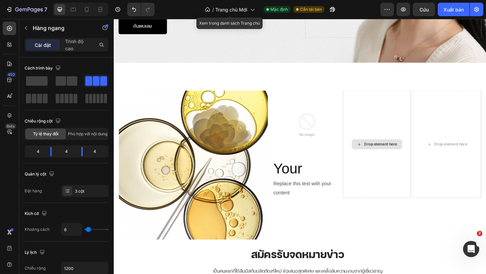
click at [399, 156] on div "Drop element here" at bounding box center [404, 155] width 36 height 5
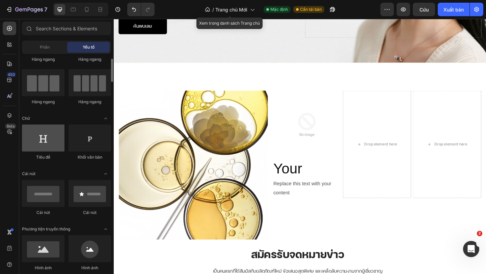
scroll to position [41, 0]
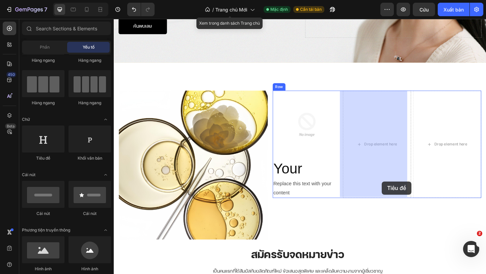
drag, startPoint x: 159, startPoint y: 161, endPoint x: 406, endPoint y: 196, distance: 248.5
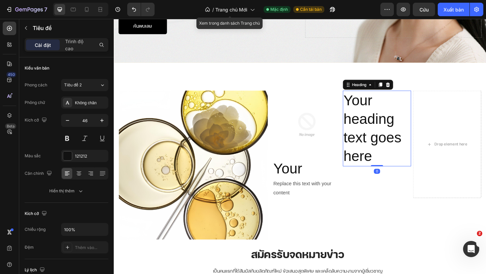
click at [412, 170] on h2 "Your heading text goes here" at bounding box center [400, 138] width 74 height 82
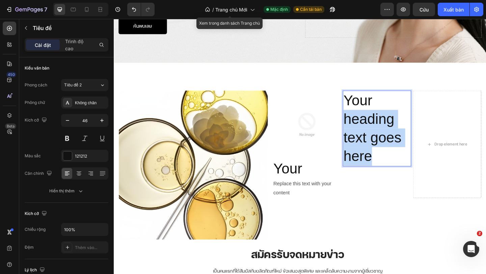
drag, startPoint x: 412, startPoint y: 170, endPoint x: 362, endPoint y: 131, distance: 63.0
click at [364, 131] on p "Your heading text goes here" at bounding box center [400, 138] width 73 height 81
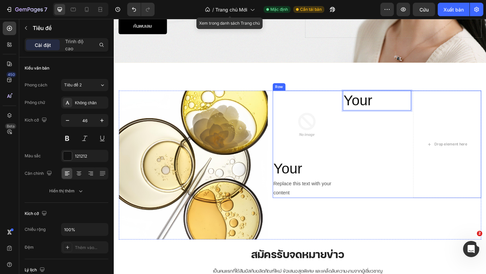
click at [395, 150] on div "Your Heading 0" at bounding box center [400, 155] width 74 height 116
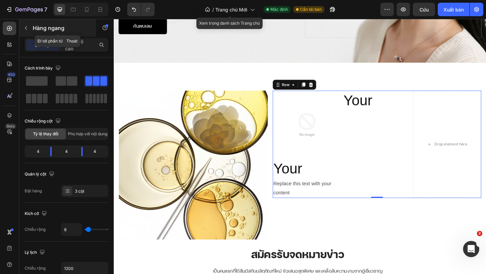
click at [28, 28] on icon "button" at bounding box center [25, 27] width 5 height 5
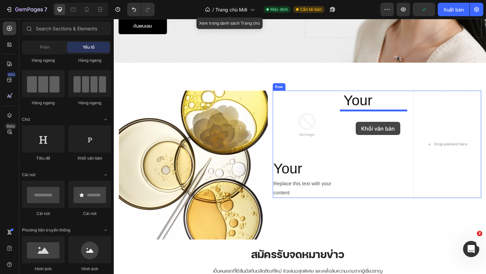
drag, startPoint x: 196, startPoint y: 158, endPoint x: 377, endPoint y: 131, distance: 183.3
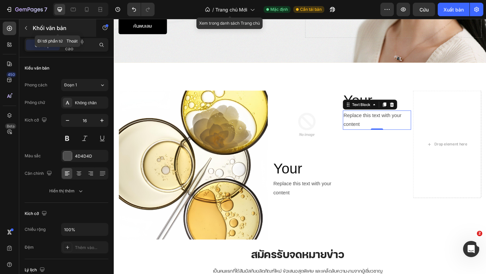
click at [24, 30] on icon "button" at bounding box center [25, 27] width 5 height 5
click at [0, 0] on div at bounding box center [0, 0] width 0 height 0
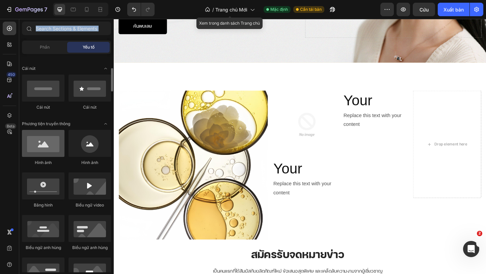
scroll to position [149, 0]
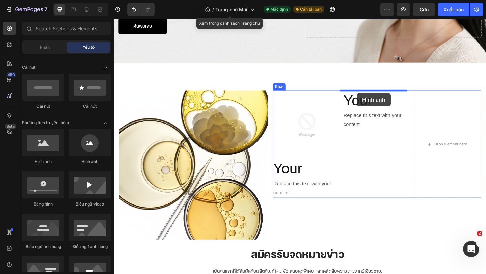
drag, startPoint x: 142, startPoint y: 164, endPoint x: 378, endPoint y: 100, distance: 244.4
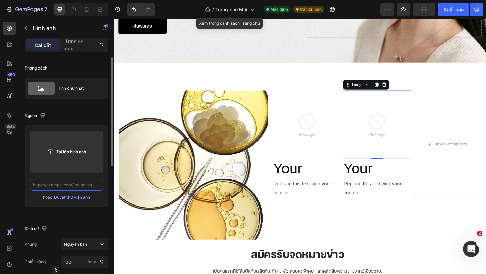
scroll to position [0, 0]
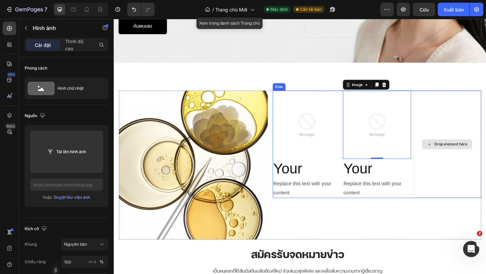
click at [462, 175] on div "Drop element here" at bounding box center [476, 155] width 74 height 116
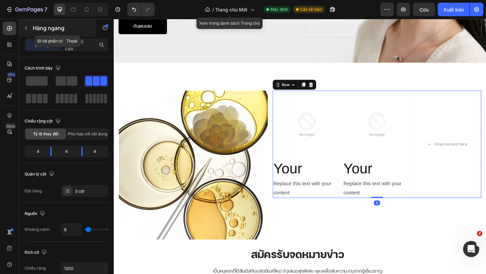
click at [39, 22] on div "Hàng ngang" at bounding box center [57, 28] width 77 height 18
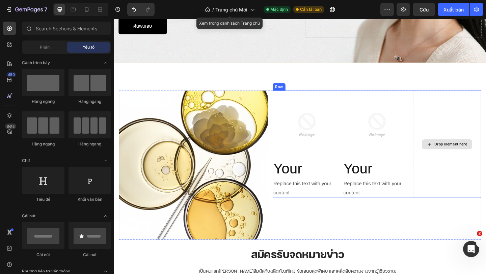
scroll to position [149, 0]
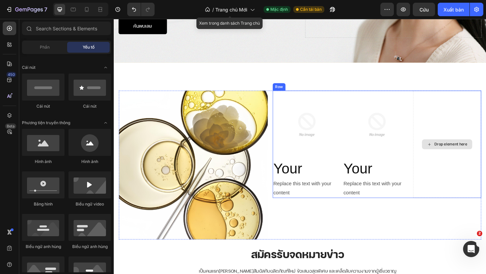
click at [468, 160] on div "Drop element here" at bounding box center [476, 155] width 55 height 11
click at [467, 156] on div "Drop element here" at bounding box center [481, 155] width 36 height 5
click at [468, 156] on div "Drop element here" at bounding box center [481, 155] width 36 height 5
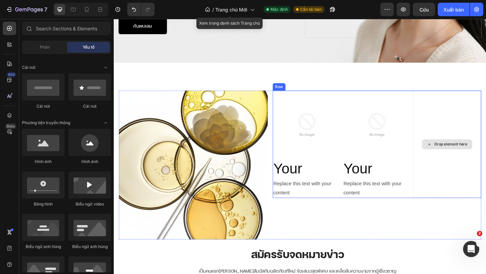
click at [468, 156] on div "Drop element here" at bounding box center [481, 155] width 36 height 5
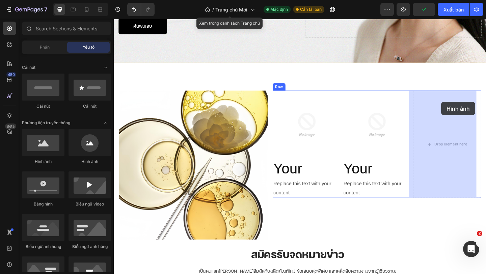
drag, startPoint x: 150, startPoint y: 161, endPoint x: 470, endPoint y: 109, distance: 324.6
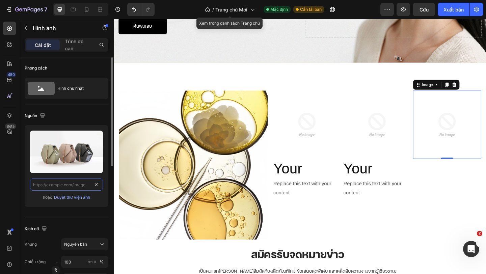
scroll to position [0, 0]
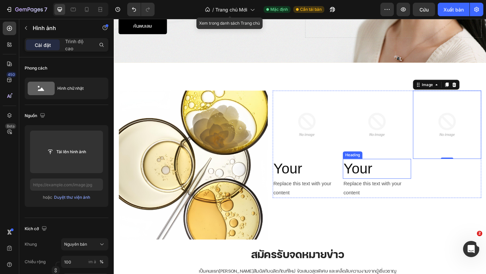
click at [364, 181] on p "Your" at bounding box center [400, 182] width 73 height 20
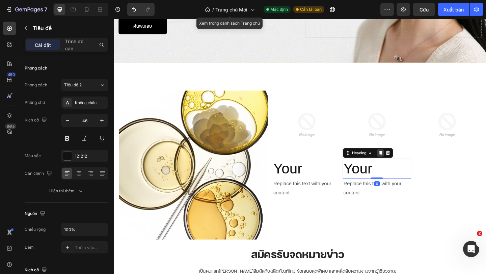
click at [402, 164] on icon at bounding box center [404, 165] width 4 height 5
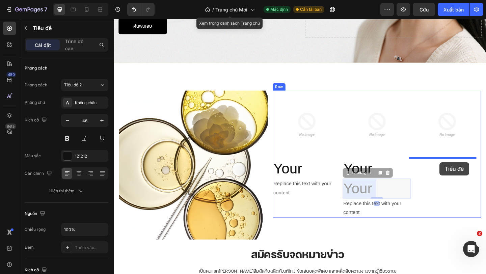
drag, startPoint x: 376, startPoint y: 205, endPoint x: 468, endPoint y: 175, distance: 96.9
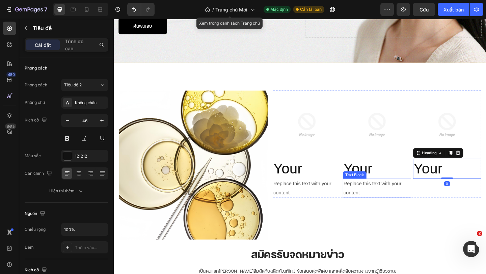
click at [374, 196] on div "Replace this text with your content" at bounding box center [400, 203] width 74 height 21
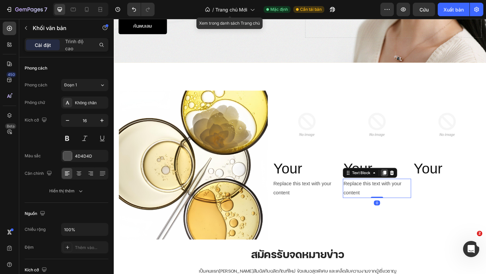
click at [407, 187] on icon at bounding box center [408, 186] width 5 height 5
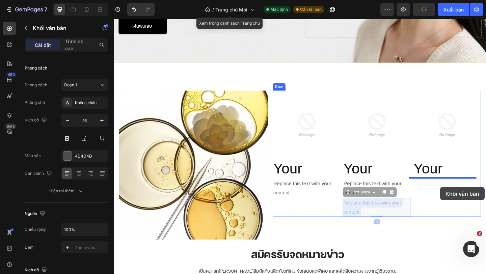
drag, startPoint x: 384, startPoint y: 217, endPoint x: 469, endPoint y: 202, distance: 86.4
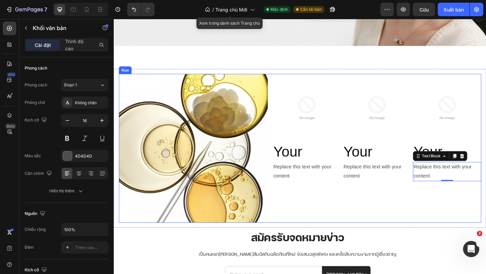
scroll to position [1863, 0]
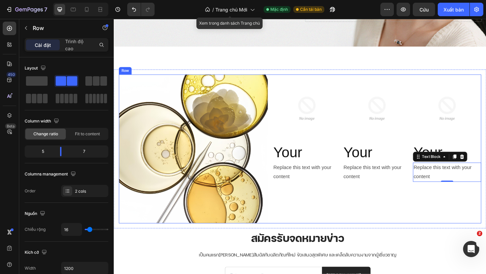
click at [322, 224] on div "Image Your Heading Replace this text with your content Text Block Image Your He…" at bounding box center [400, 160] width 227 height 162
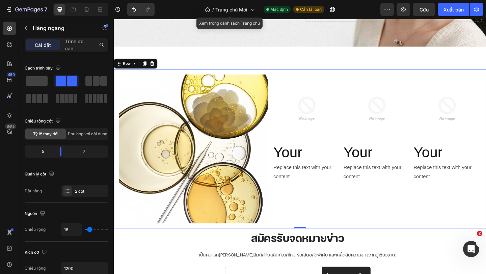
click at [127, 243] on div "Image Image Your Heading Replace this text with your content Text Block Image Y…" at bounding box center [316, 160] width 405 height 173
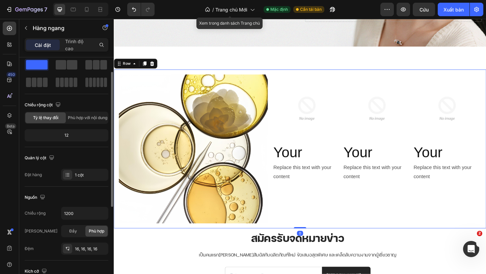
scroll to position [21, 0]
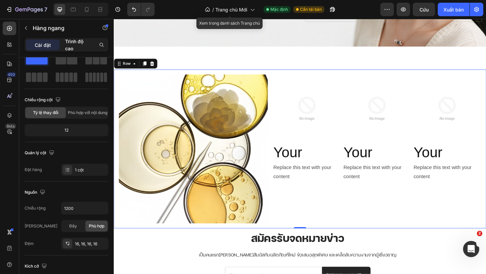
click at [75, 45] on p "Trình độ cao" at bounding box center [78, 45] width 26 height 14
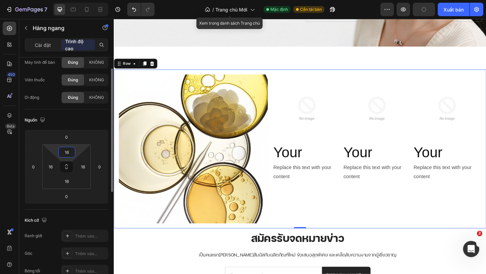
click at [65, 149] on input "16" at bounding box center [67, 152] width 14 height 10
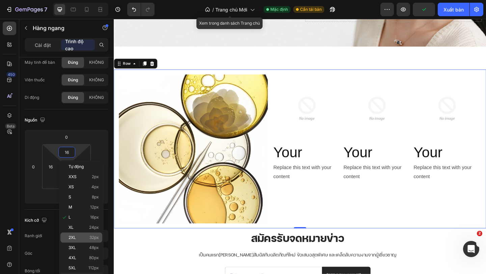
click at [80, 233] on div "2XL 32px" at bounding box center [81, 238] width 42 height 10
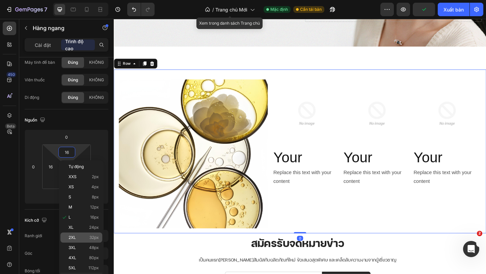
type input "32"
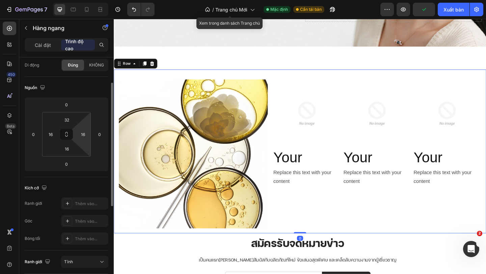
scroll to position [54, 0]
click at [50, 131] on input "16" at bounding box center [51, 134] width 10 height 10
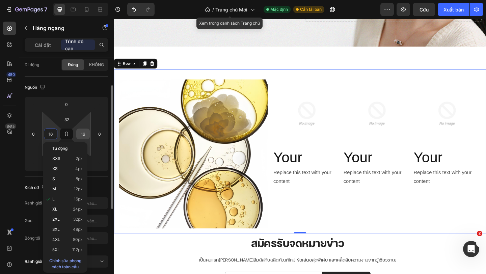
click at [86, 135] on input "16" at bounding box center [83, 134] width 10 height 10
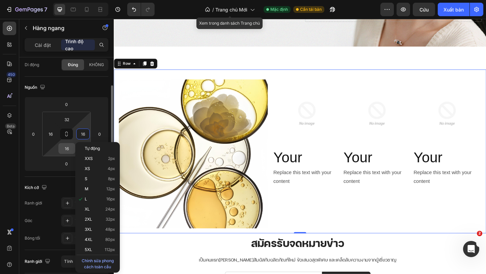
click at [66, 146] on input "16" at bounding box center [67, 148] width 14 height 10
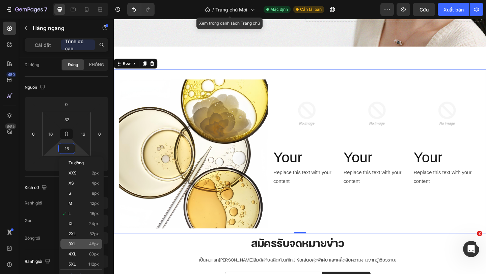
click at [88, 242] on p "3XL 48px" at bounding box center [84, 244] width 30 height 5
type input "48"
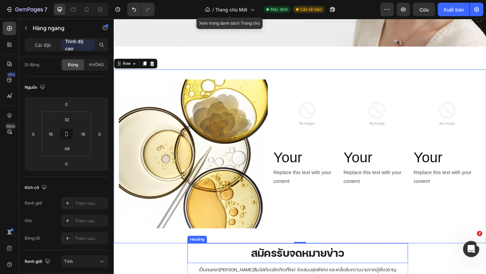
click at [217, 268] on h2 "สมัครรับจดหมายข่าว" at bounding box center [314, 274] width 240 height 22
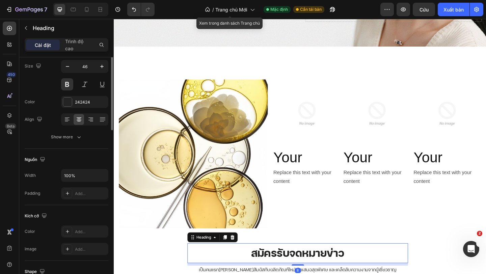
scroll to position [0, 0]
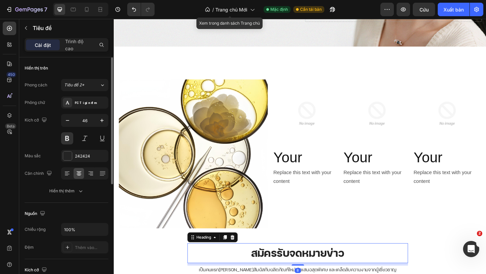
click at [229, 251] on div "Heading" at bounding box center [221, 256] width 55 height 11
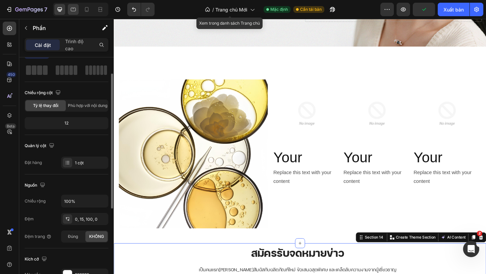
scroll to position [28, 0]
click at [76, 45] on p "Trình độ cao" at bounding box center [78, 45] width 26 height 14
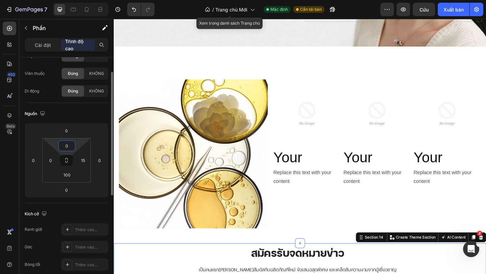
click at [69, 148] on input "0" at bounding box center [67, 146] width 14 height 10
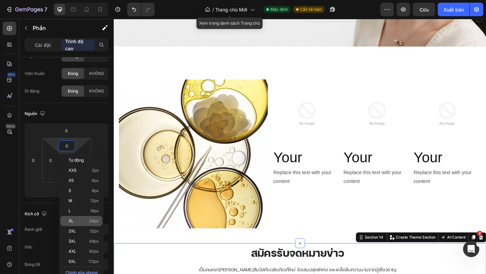
click at [100, 224] on div "XL 24px" at bounding box center [81, 221] width 42 height 10
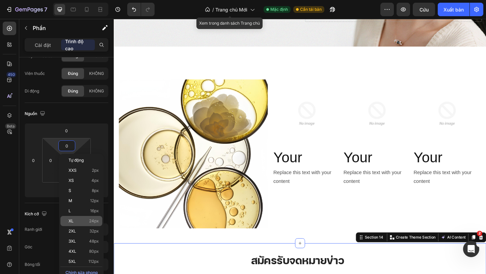
type input "24"
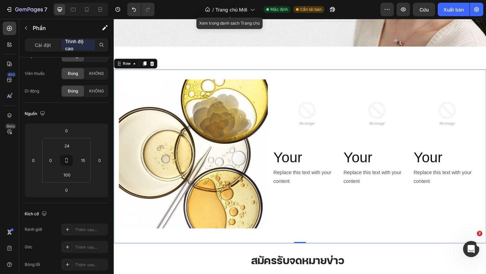
click at [243, 255] on div "Image Image Your Heading Replace this text with your content Text Block Image Y…" at bounding box center [316, 168] width 405 height 189
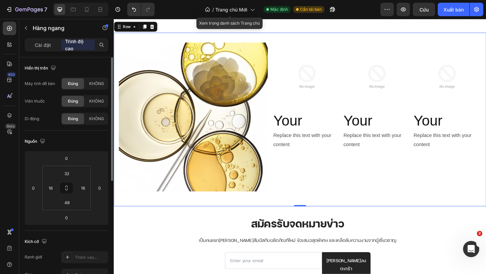
scroll to position [1916, 0]
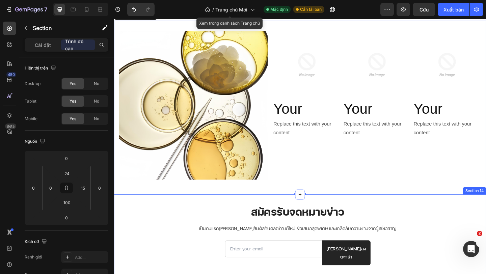
click at [486, 233] on div "สมัครรับจดหมายข่าว Heading เป็นคนแรกที่ได้สัมผัสกับผลิตภัณฑ์ใหม่ ข้อเสนอสุดพิเศ…" at bounding box center [314, 252] width 400 height 69
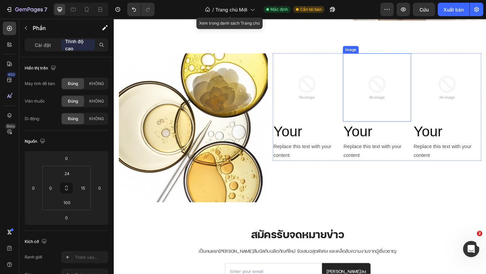
scroll to position [1888, 0]
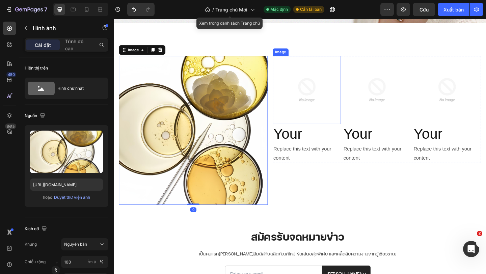
click at [331, 118] on img at bounding box center [324, 96] width 74 height 74
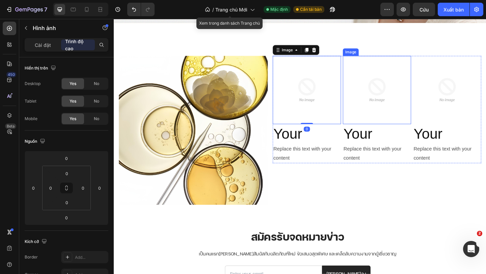
click at [404, 115] on img at bounding box center [400, 96] width 74 height 74
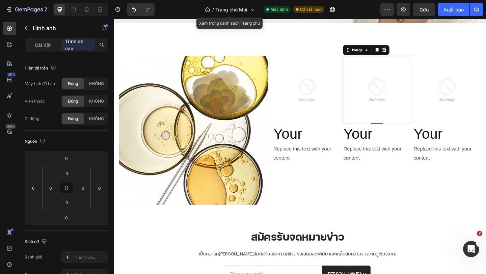
click at [383, 107] on img at bounding box center [400, 96] width 74 height 74
click at [47, 46] on font "Cài đặt" at bounding box center [43, 45] width 16 height 6
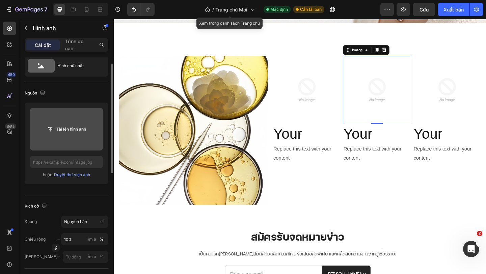
scroll to position [23, 0]
click at [63, 136] on input "file" at bounding box center [66, 129] width 73 height 43
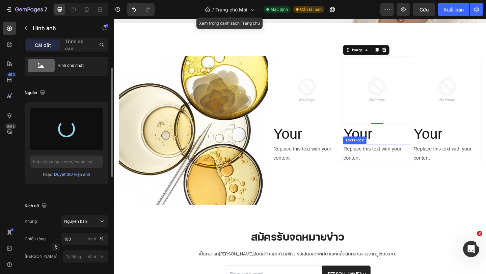
type input "[URL][DOMAIN_NAME]"
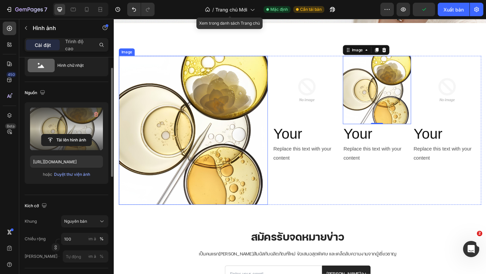
click at [221, 131] on img at bounding box center [200, 140] width 162 height 162
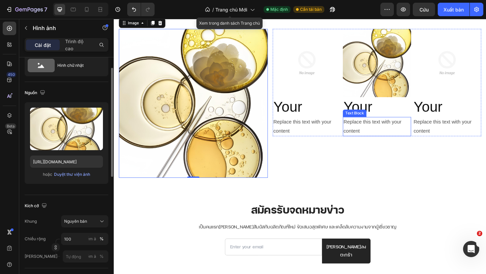
scroll to position [1917, 0]
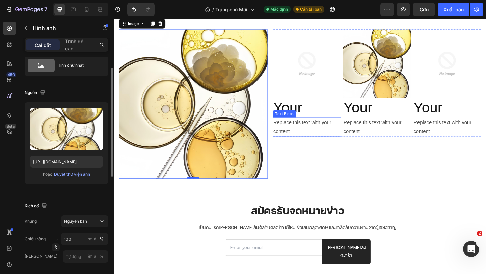
click at [294, 128] on div "Replace this text with your content" at bounding box center [324, 136] width 74 height 21
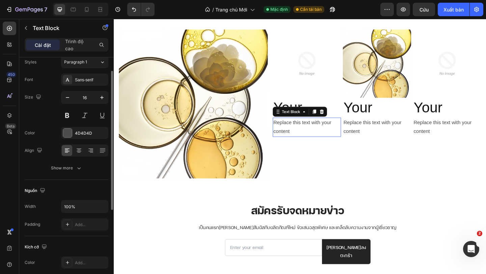
scroll to position [0, 0]
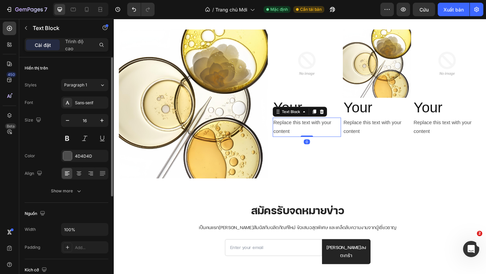
click at [294, 132] on div "Replace this text with your content" at bounding box center [324, 136] width 74 height 21
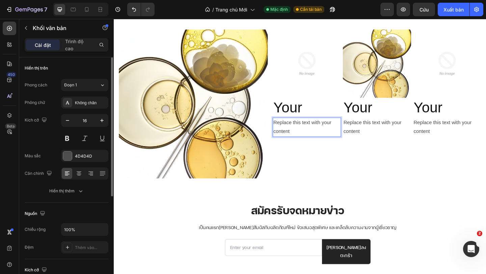
click at [294, 131] on p "Replace this text with your content" at bounding box center [323, 137] width 73 height 20
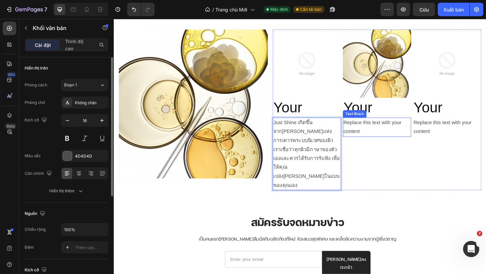
click at [384, 138] on div "Replace this text with your content" at bounding box center [400, 136] width 74 height 21
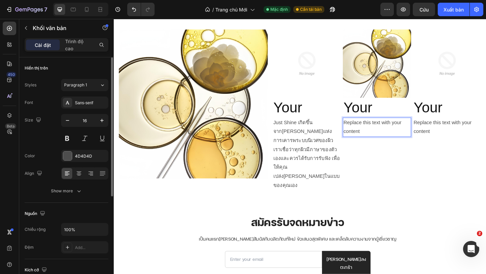
click at [384, 138] on p "Replace this text with your content" at bounding box center [400, 137] width 73 height 20
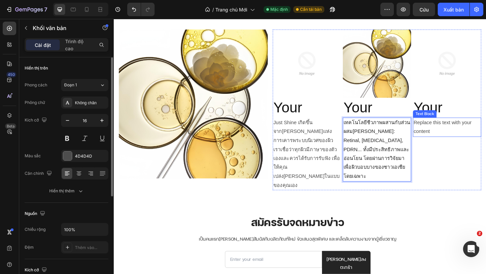
click at [461, 139] on div "Replace this text with your content" at bounding box center [476, 136] width 74 height 21
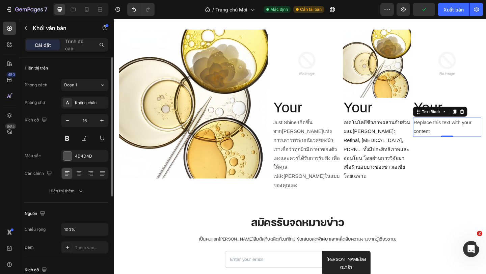
click at [454, 142] on div "Replace this text with your content" at bounding box center [476, 136] width 74 height 21
click at [454, 142] on p "Replace this text with your content" at bounding box center [476, 137] width 73 height 20
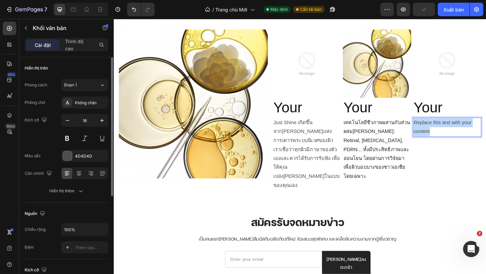
click at [454, 142] on p "Replace this text with your content" at bounding box center [476, 137] width 73 height 20
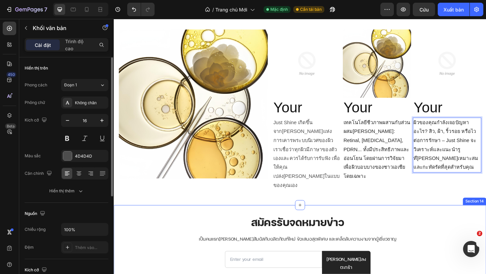
click at [469, 236] on div "สมัครรับจดหมายข่าว Heading เป็นคนแรกที่ได้สัมผัสกับผลิตภัณฑ์ใหม่ ข้อเสนอสุดพิเศ…" at bounding box center [314, 264] width 400 height 69
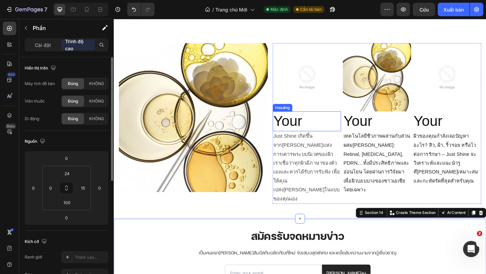
scroll to position [1898, 0]
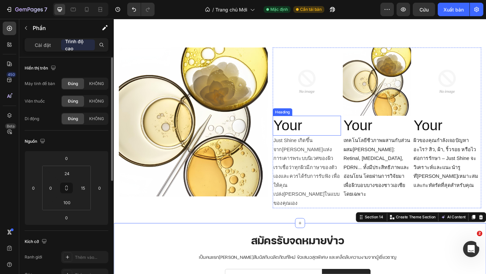
click at [311, 133] on p "Your" at bounding box center [323, 135] width 73 height 20
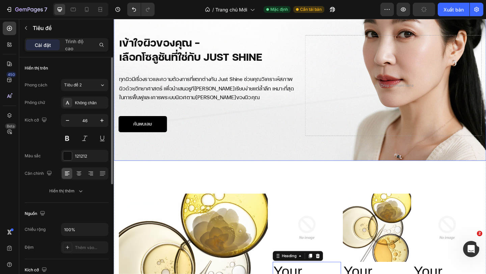
scroll to position [1740, 0]
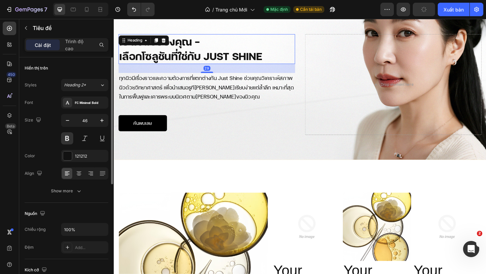
click at [229, 48] on h2 "เข้าใจผิวของคุณ - เลือกโซลูชันที่ใช่กับ Just Shine" at bounding box center [215, 51] width 192 height 32
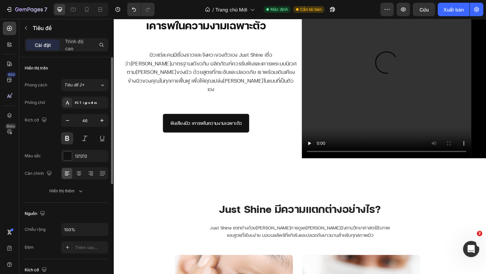
scroll to position [1042, 0]
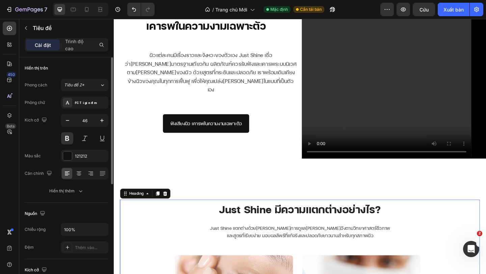
click at [271, 226] on h2 "just shine มีความแตกต่างอย่างไร?" at bounding box center [317, 226] width 392 height 22
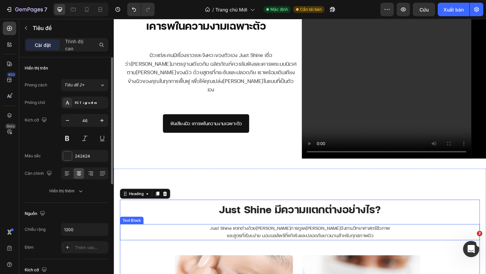
click at [291, 250] on p "Just Shine แตกต่างด้วยปรัชญาการดูแลผิวที่อิงตามวิทยาศาสตร์ชีวภาพ และสูตรที่เรีย…" at bounding box center [316, 251] width 390 height 16
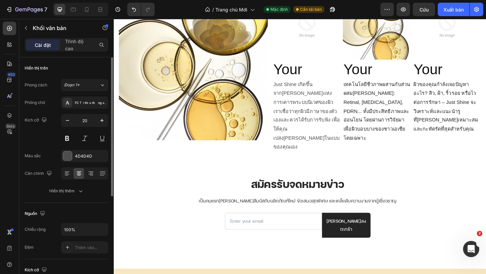
scroll to position [1960, 0]
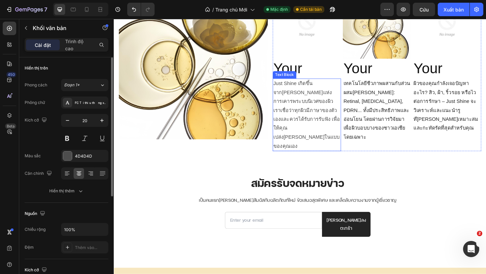
click at [316, 108] on p "Just Shine เกิดขึ้นจากปรัชญาแห่งการเคารพระบบนิเวศของผิว เราเชื่อว่าทุกผิวมีภาษา…" at bounding box center [323, 123] width 73 height 78
click at [68, 119] on icon "button" at bounding box center [67, 120] width 7 height 7
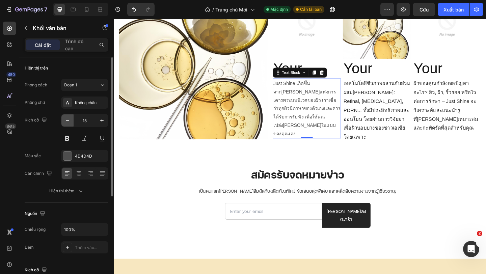
type input "14"
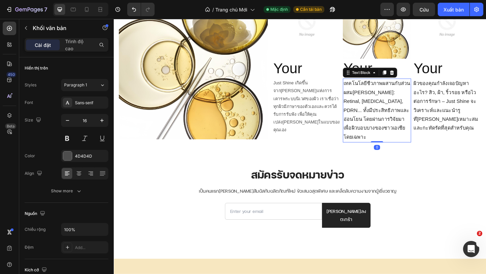
click at [376, 127] on span "เทคโนโลยีชีวภาพผสานกับส่วนผสมบริสุทธิ์: Retinal, Retinol, PDRN... ทั้งมีประสิทธ…" at bounding box center [400, 118] width 73 height 64
click at [69, 119] on icon "button" at bounding box center [67, 120] width 7 height 7
type input "14"
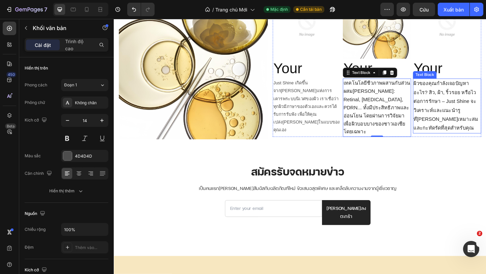
click at [483, 116] on span "ผิวของคุณกำลังเจอปัญหาอะไร? สิว, ฝ้า, ริ้วรอย หรือไวต่อการรักษา – Just Shine จะ…" at bounding box center [475, 113] width 71 height 54
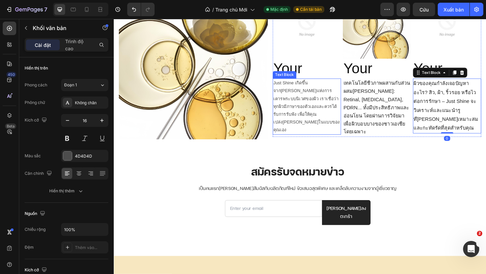
click at [334, 109] on p "Just Shine เกิดขึ้นจากปรัชญาแห่งการเคารพระบบนิเวศของผิว เราเชื่อว่าทุกผิวมีภาษา…" at bounding box center [323, 113] width 73 height 59
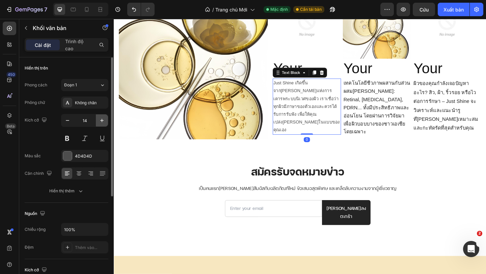
click at [101, 119] on icon "button" at bounding box center [102, 120] width 7 height 7
type input "16"
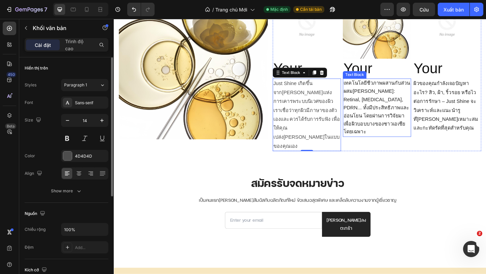
click at [390, 118] on p "เทคโนโลยีชีวภาพผสานกับส่วนผสมบริสุทธิ์: Retinal, Retinol, PDRN... ทั้งมีประสิทธ…" at bounding box center [400, 115] width 73 height 62
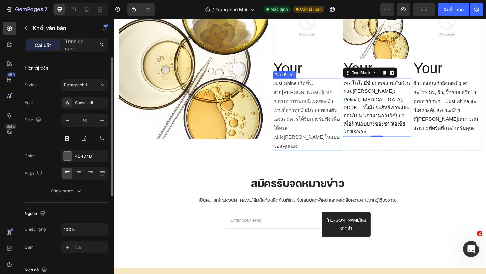
click at [332, 111] on p "Just Shine เกิดขึ้นจากปรัชญาแห่งการเคารพระบบนิเวศของผิว เราเชื่อว่าทุกผิวมีภาษา…" at bounding box center [323, 123] width 73 height 78
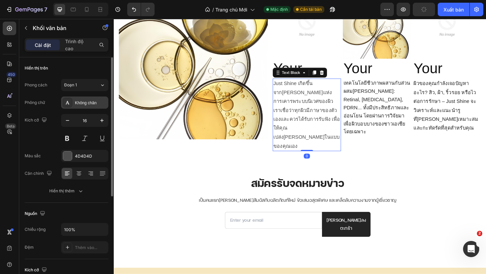
click at [102, 101] on div "Không chân" at bounding box center [91, 103] width 32 height 6
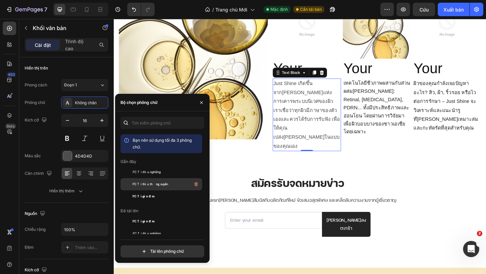
click at [172, 182] on div "FC Tối thiểu thường xuyên" at bounding box center [167, 184] width 68 height 8
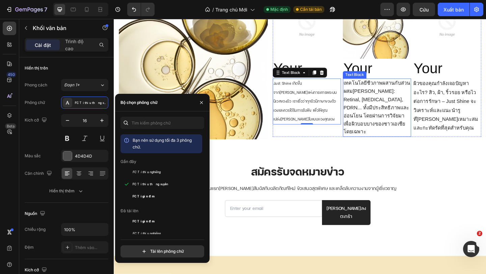
click at [403, 124] on span "เทคโนโลยีชีวภาพผสานกับส่วนผสมบริสุทธิ์: Retinal, Retinol, PDRN... ทั้งมีประสิทธ…" at bounding box center [400, 115] width 73 height 59
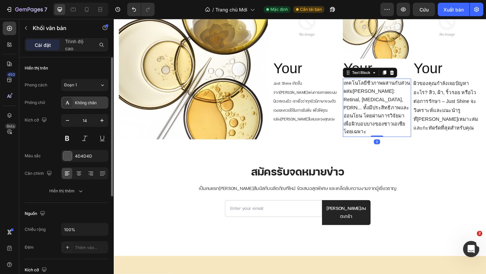
click at [94, 102] on font "Không chân" at bounding box center [86, 103] width 22 height 5
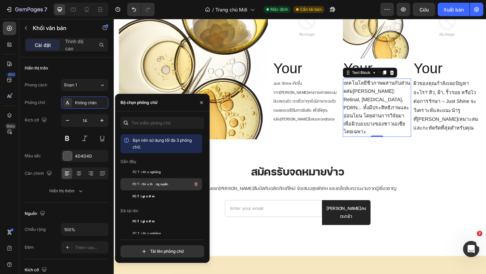
click at [185, 181] on div "FC Tối thiểu thường xuyên" at bounding box center [167, 184] width 68 height 8
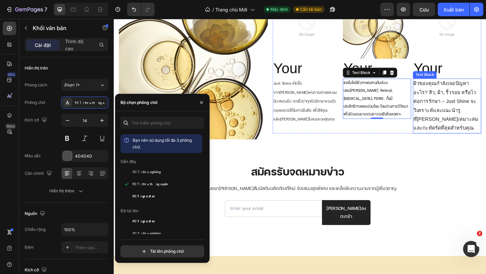
click at [457, 129] on span "ผิวของคุณกำลังเจอปัญหาอะไร? สิว, ฝ้า, ริ้วรอย หรือไวต่อการรักษา – Just Shine จะ…" at bounding box center [475, 113] width 71 height 54
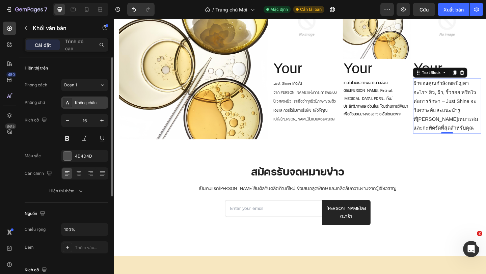
click at [87, 104] on font "Không chân" at bounding box center [86, 103] width 22 height 5
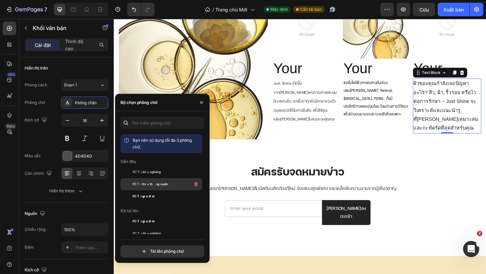
click at [175, 186] on div "FC Tối thiểu thường xuyên" at bounding box center [167, 184] width 68 height 8
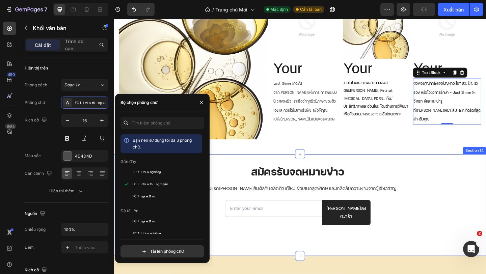
click at [473, 208] on div "สมัครรับจดหมายข่าว Heading เป็นคนแรกที่ได้สัมผัสกับผลิตภัณฑ์ใหม่ ข้อเสนอสุดพิเศ…" at bounding box center [314, 208] width 400 height 69
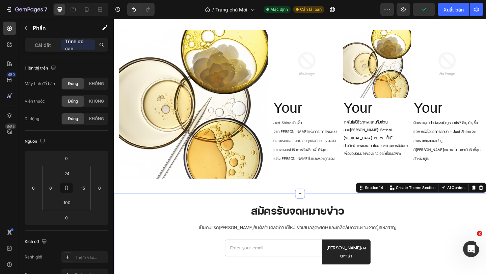
scroll to position [1917, 0]
